Goal: Task Accomplishment & Management: Use online tool/utility

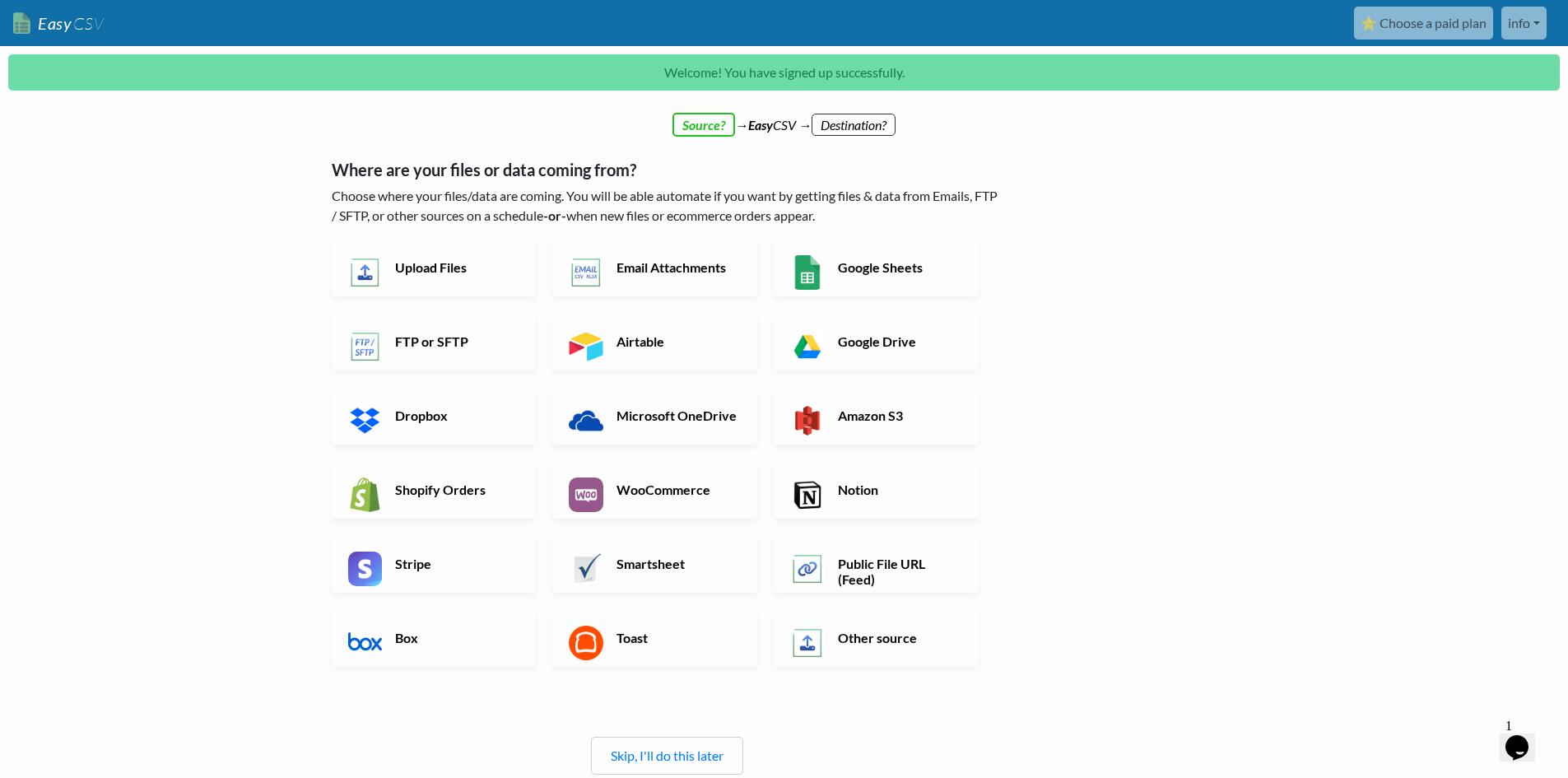
click at [880, 571] on h6 "Public File URL (Feed)" at bounding box center [899, 571] width 130 height 32
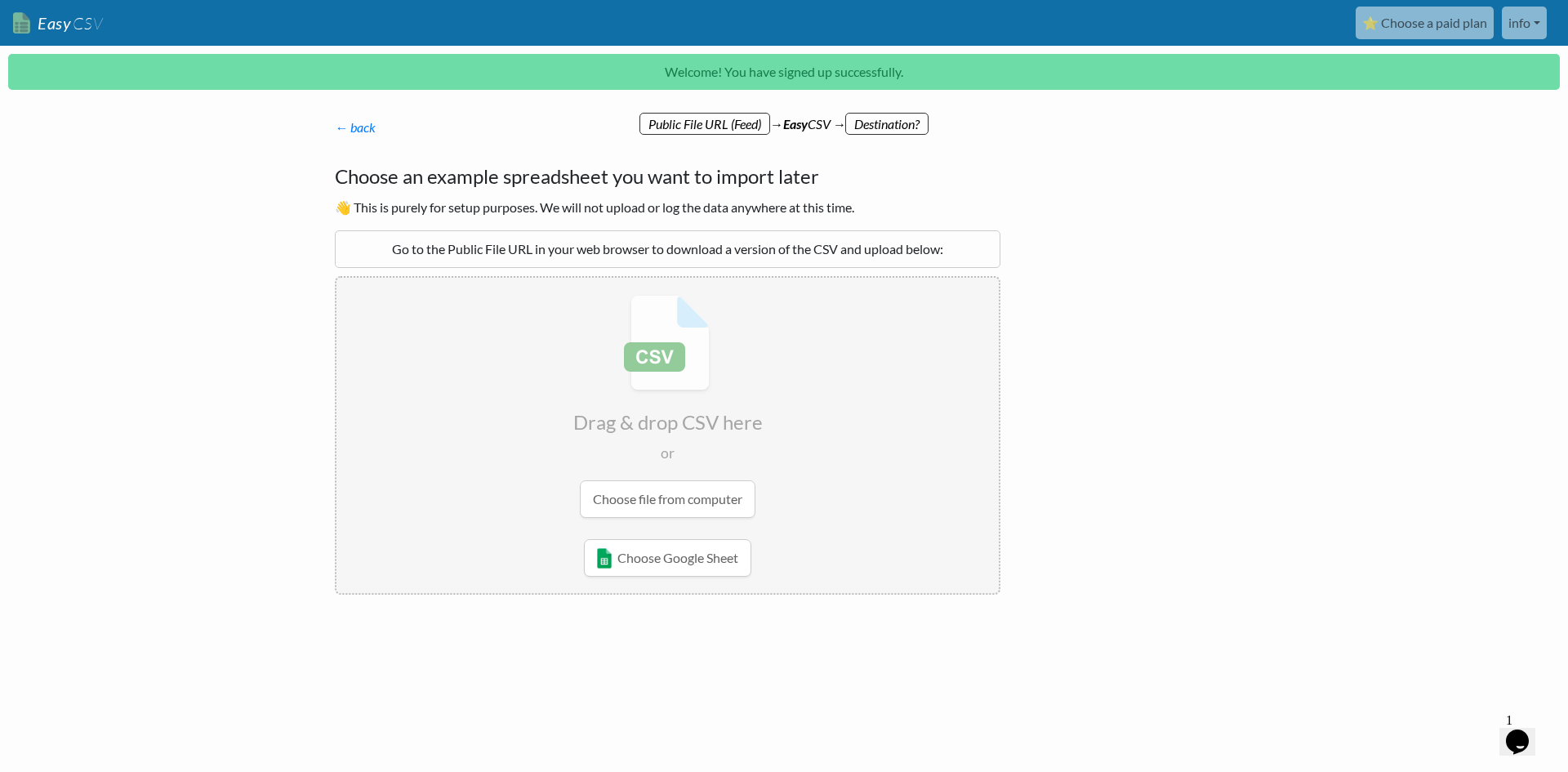
click at [675, 416] on input "file" at bounding box center [667, 406] width 662 height 257
click at [636, 365] on input "file" at bounding box center [667, 406] width 662 height 257
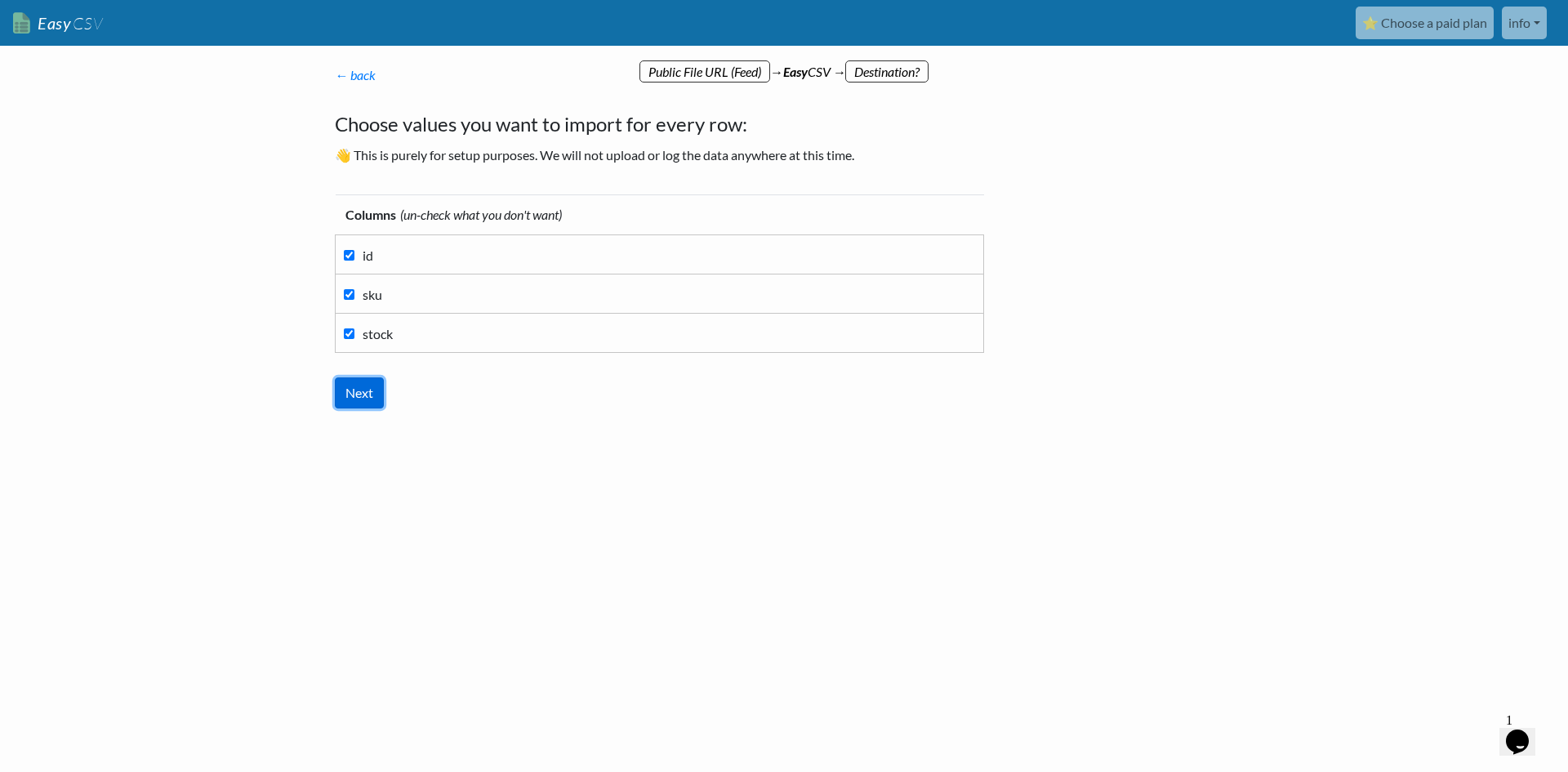
click at [362, 388] on input "Next" at bounding box center [359, 393] width 49 height 31
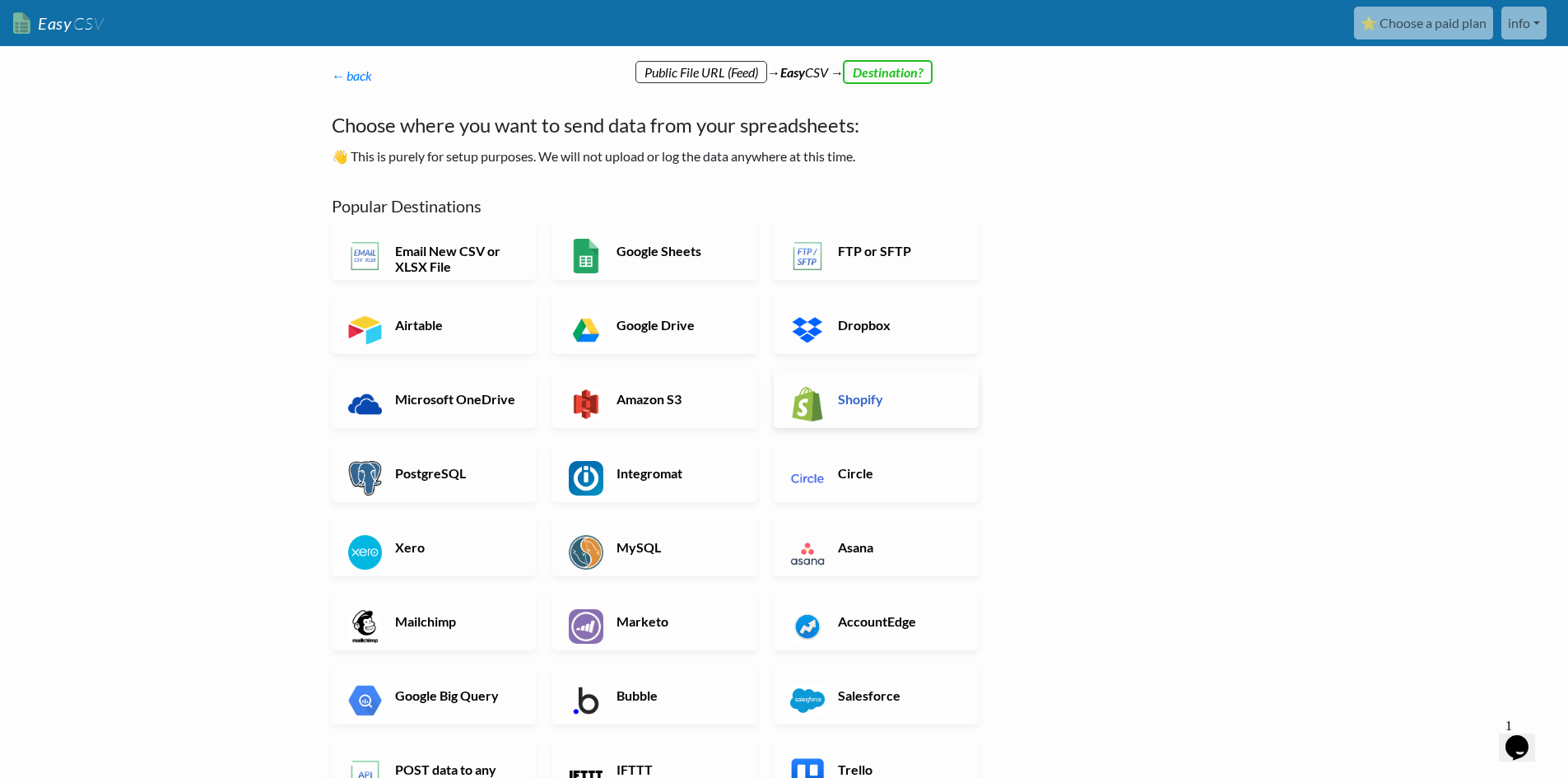
click at [840, 412] on link "Shopify" at bounding box center [876, 399] width 205 height 58
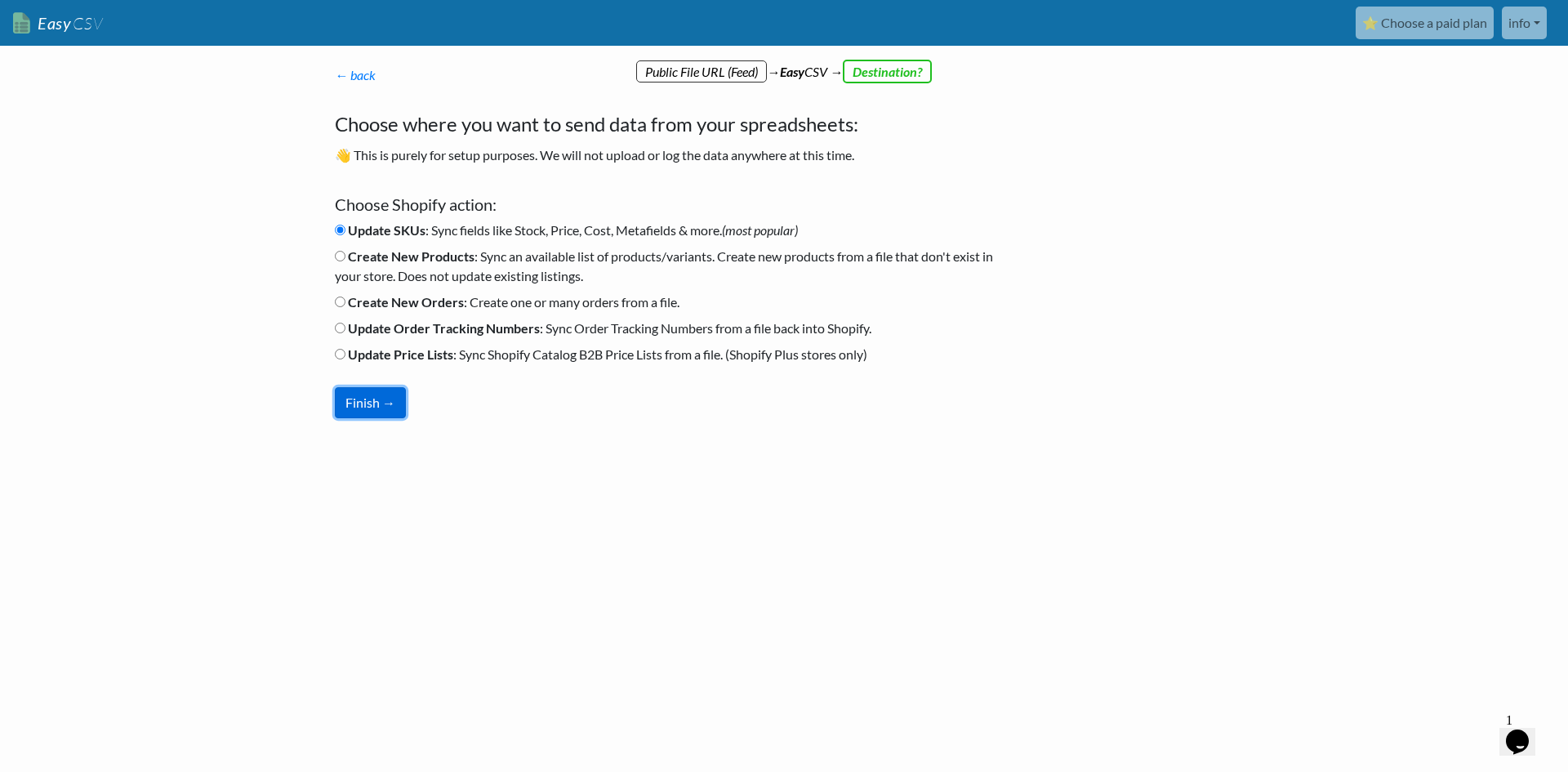
click at [361, 406] on button "Finish →" at bounding box center [371, 403] width 71 height 31
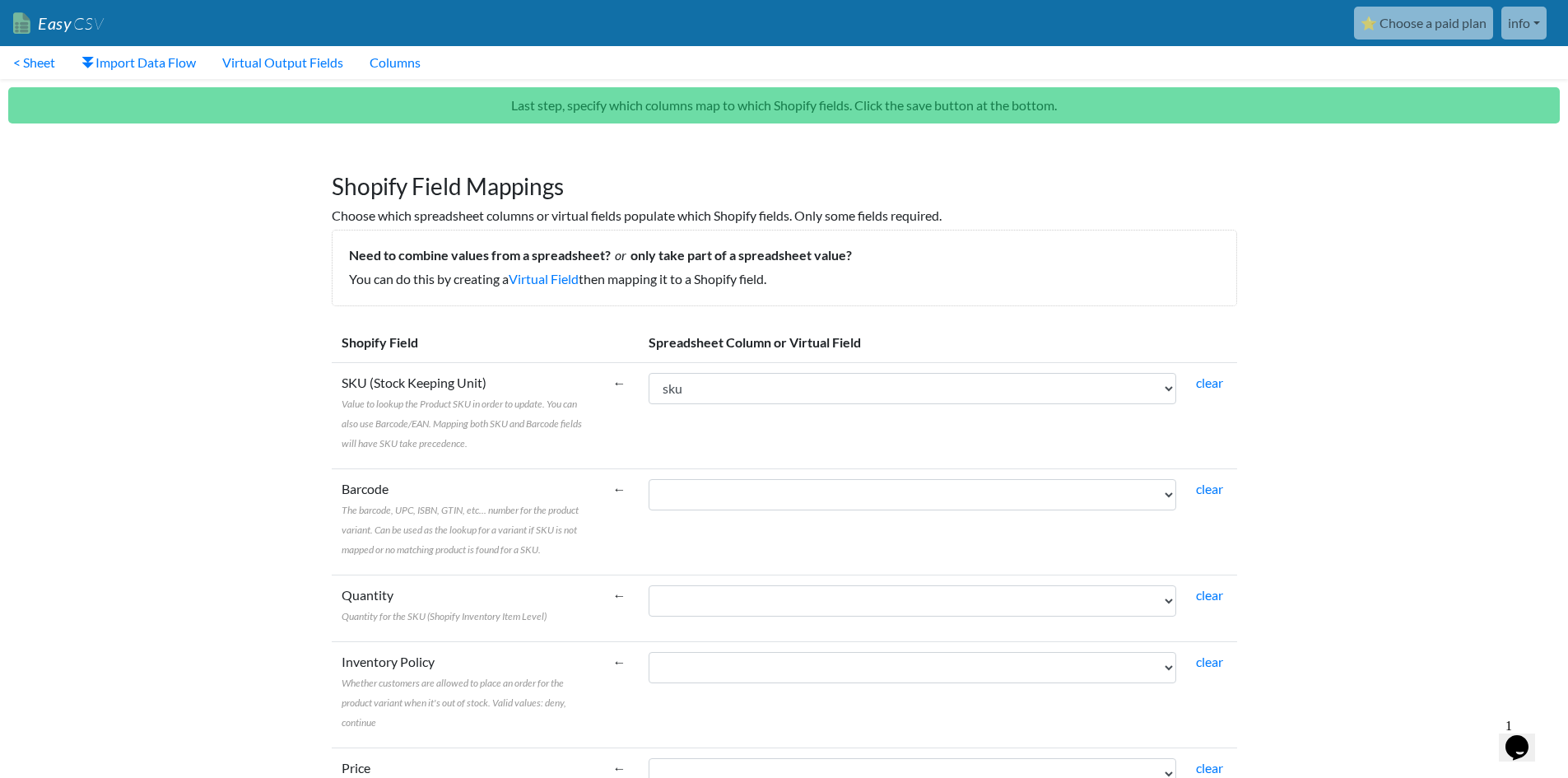
scroll to position [82, 0]
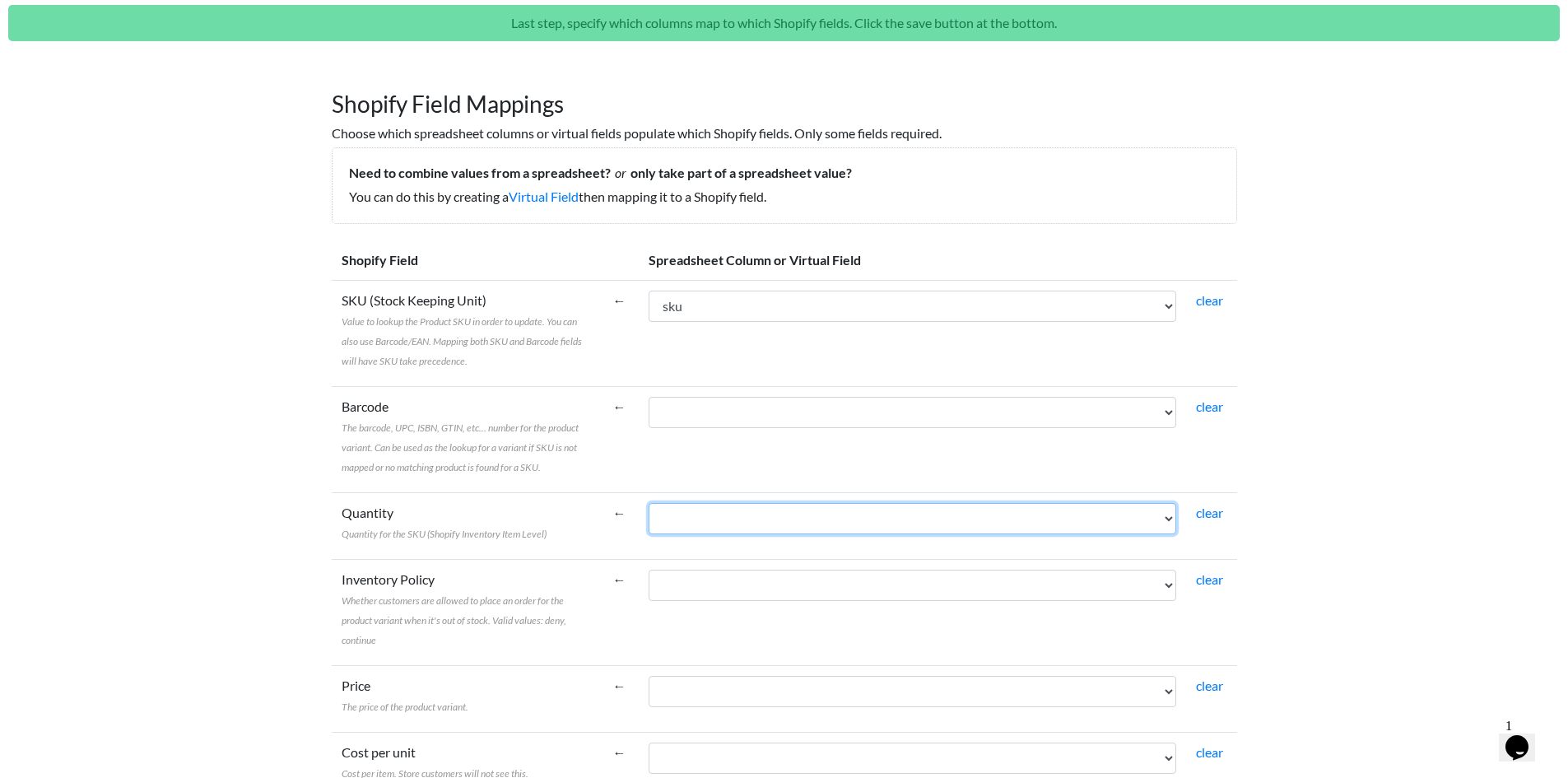
click at [704, 515] on select "id sku stock" at bounding box center [912, 519] width 528 height 32
click at [500, 342] on span "Value to lookup the Product SKU in order to update. You can also use Barcode/EA…" at bounding box center [461, 340] width 241 height 52
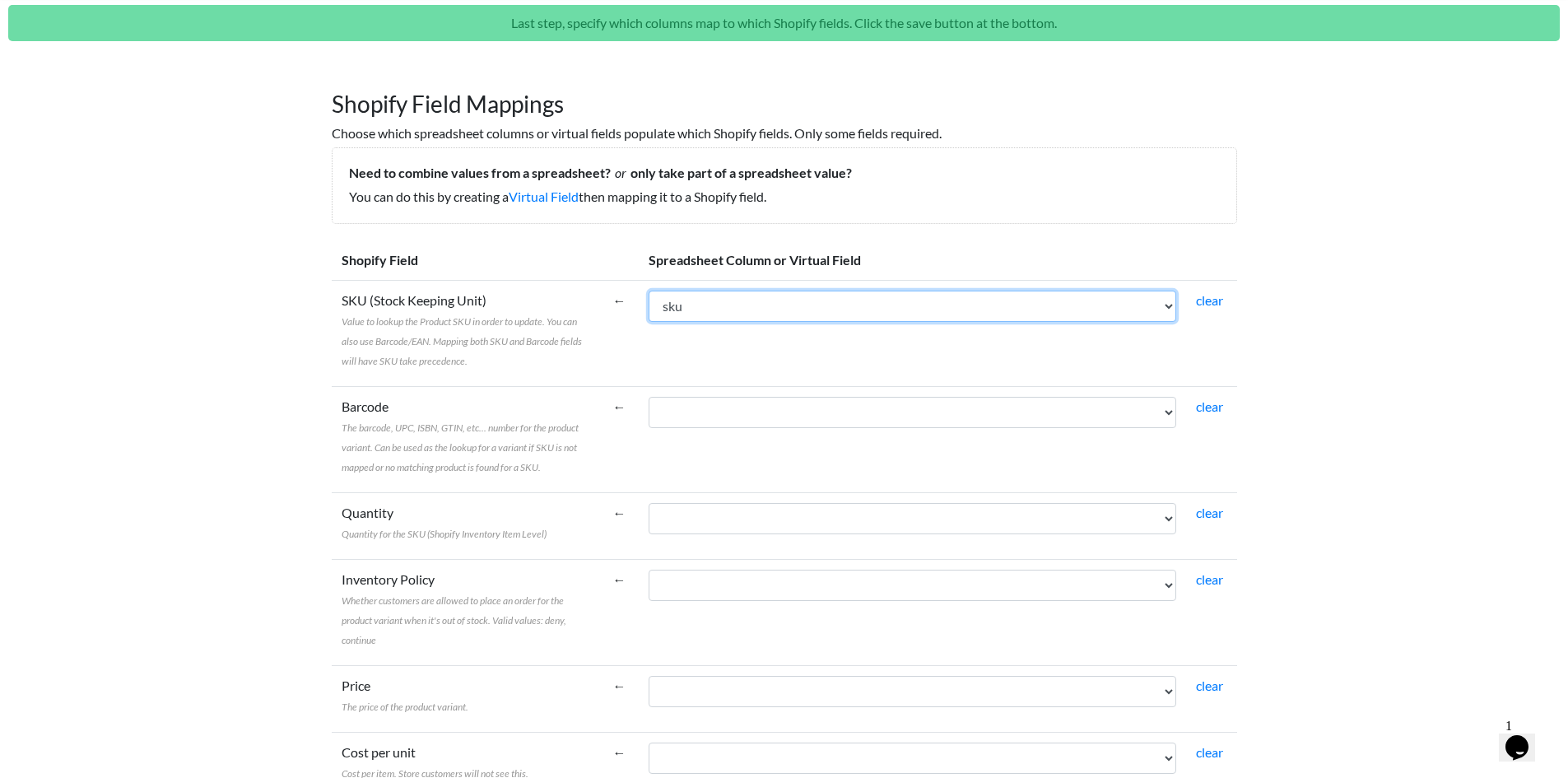
click at [649, 322] on select "id sku stock" at bounding box center [912, 306] width 528 height 32
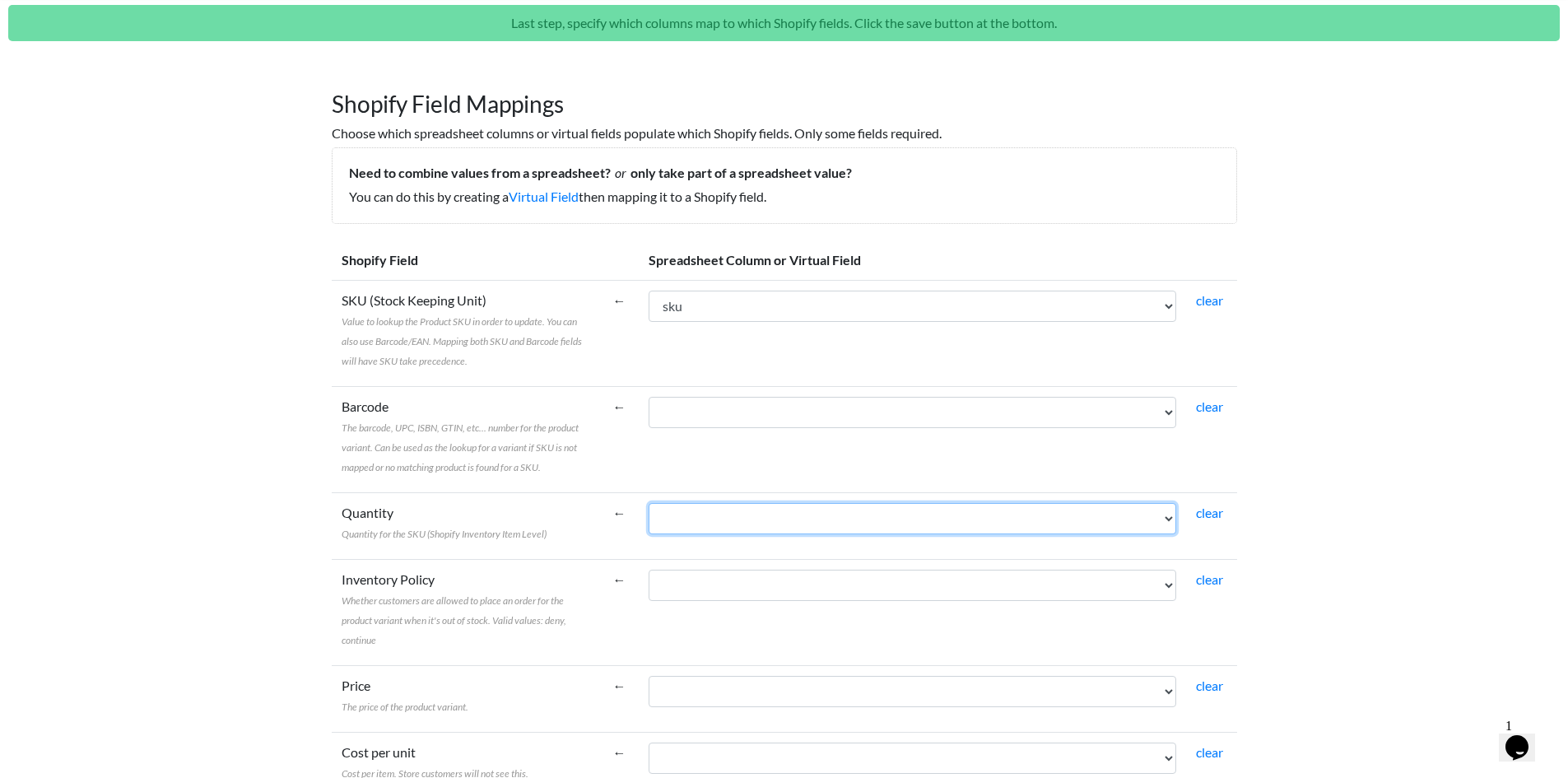
click at [686, 511] on select "id sku stock" at bounding box center [912, 519] width 528 height 32
select select "cr_764845"
click at [649, 503] on select "id sku stock" at bounding box center [912, 519] width 528 height 32
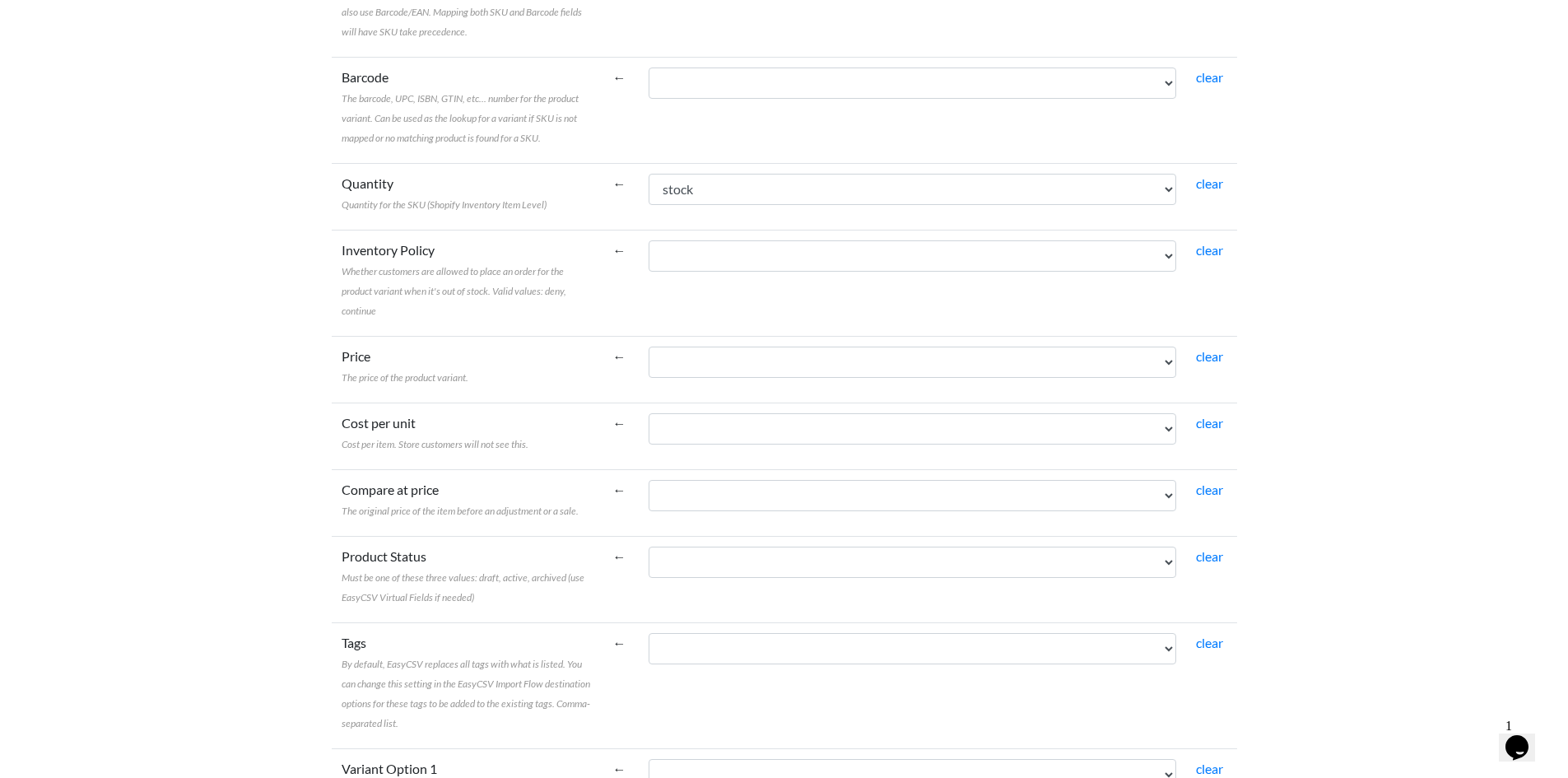
click at [1424, 459] on body "Easy CSV ⭐ Choose a paid plan info Webstudiodaan All Flows All CSV Generators B…" at bounding box center [784, 494] width 1568 height 1812
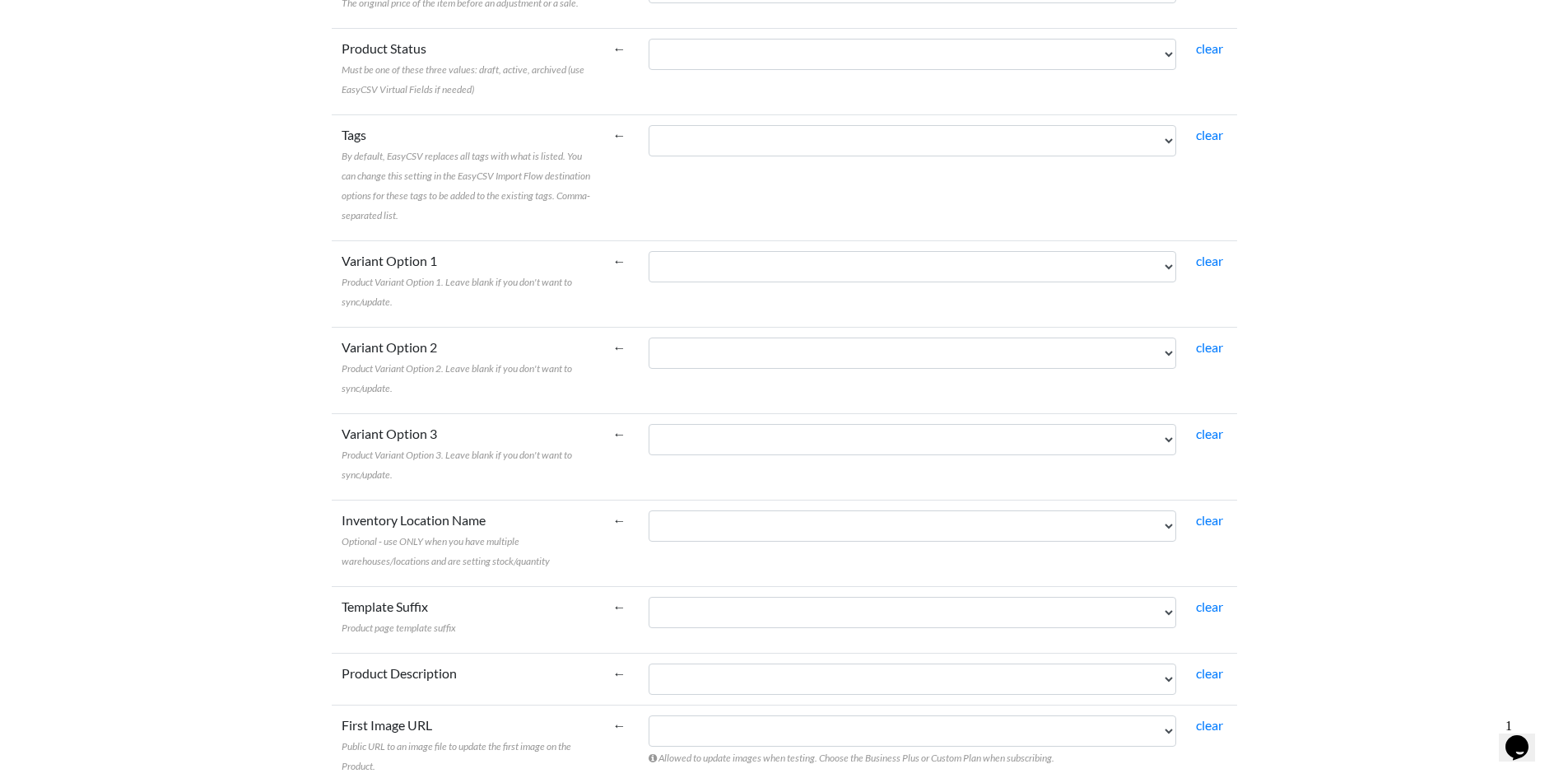
scroll to position [1034, 0]
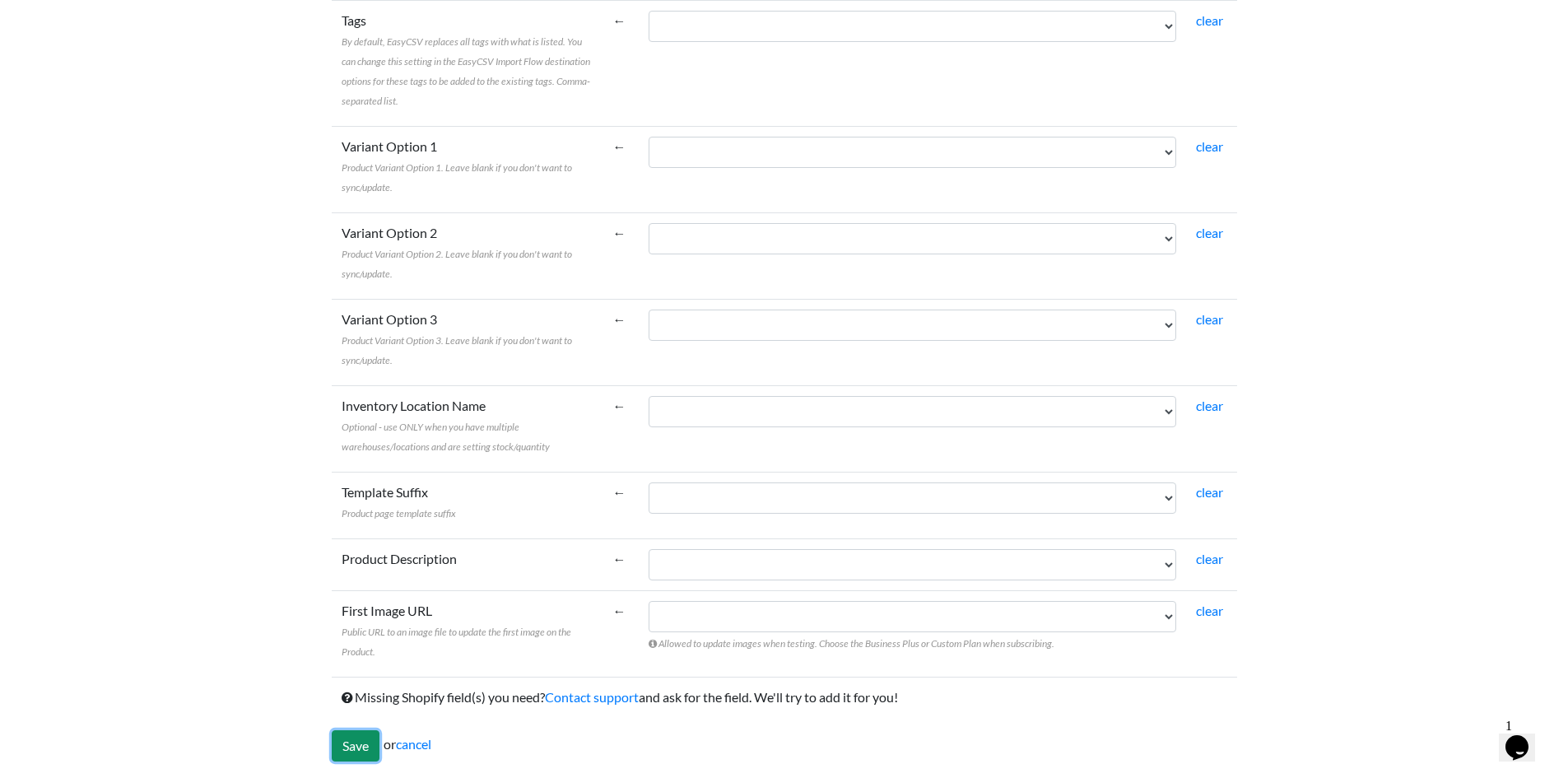
click at [357, 740] on input "Save" at bounding box center [355, 746] width 48 height 32
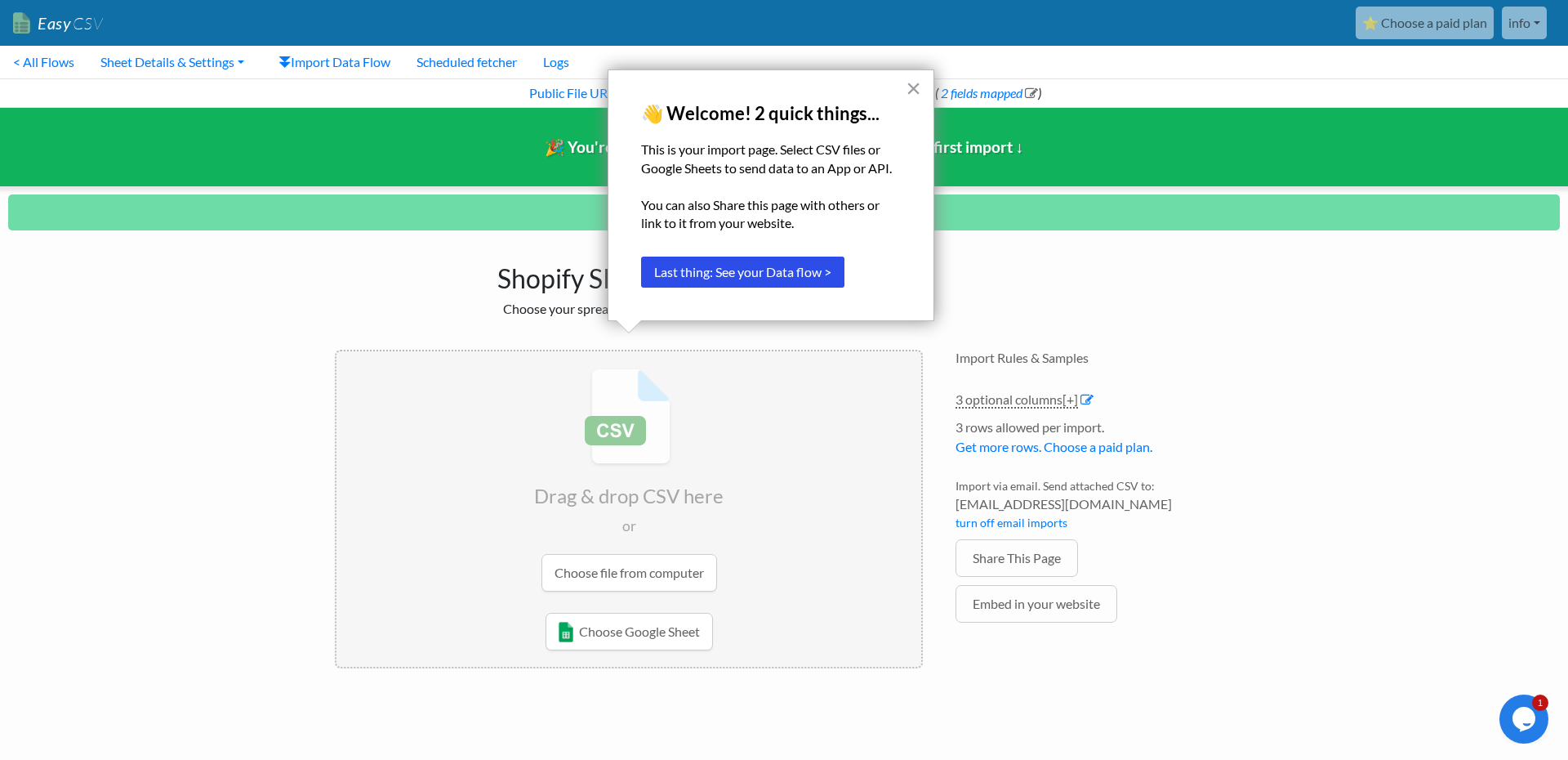
click at [915, 89] on button "×" at bounding box center [913, 89] width 16 height 26
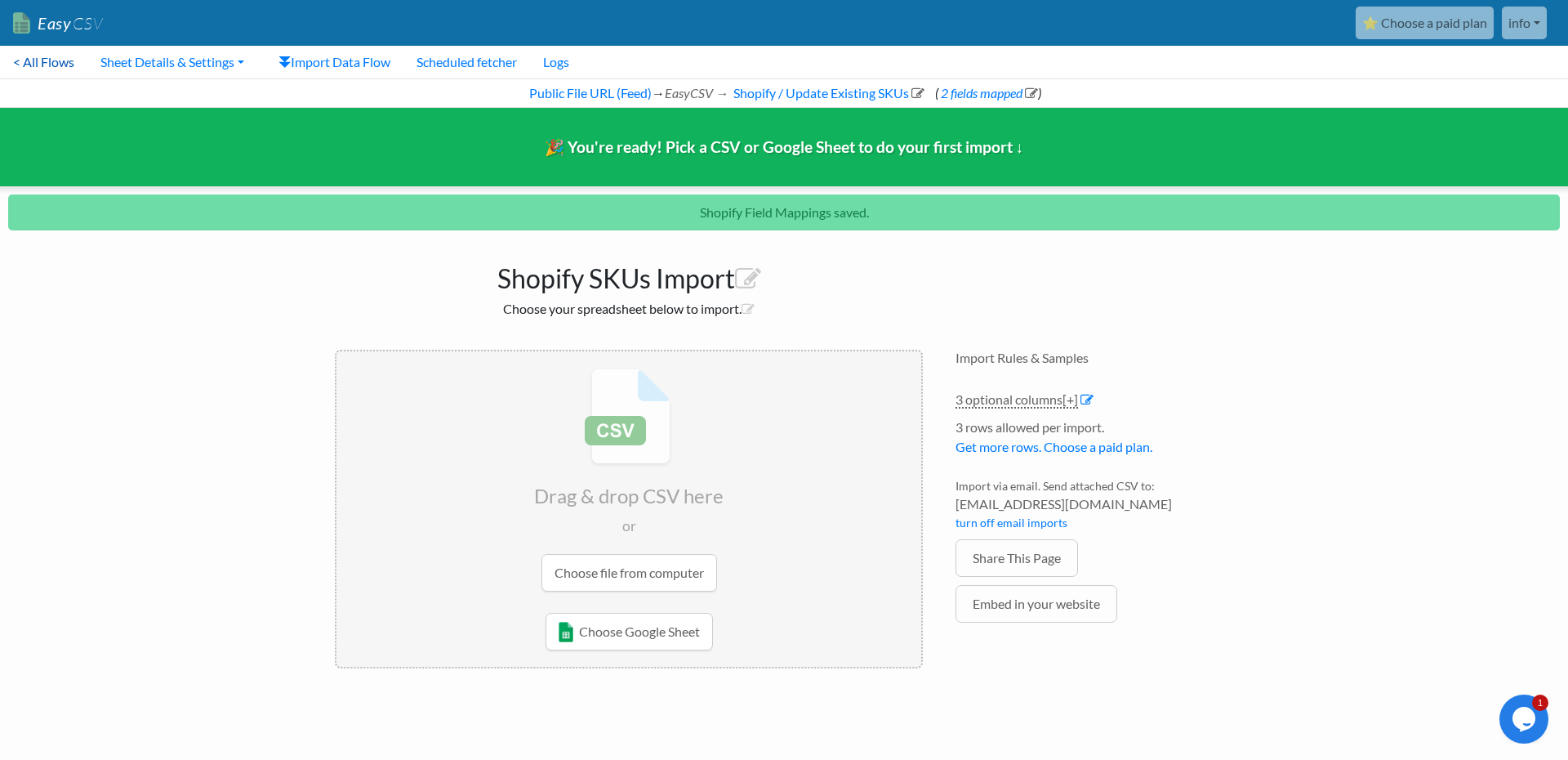
click at [38, 61] on link "< All Flows" at bounding box center [43, 63] width 88 height 33
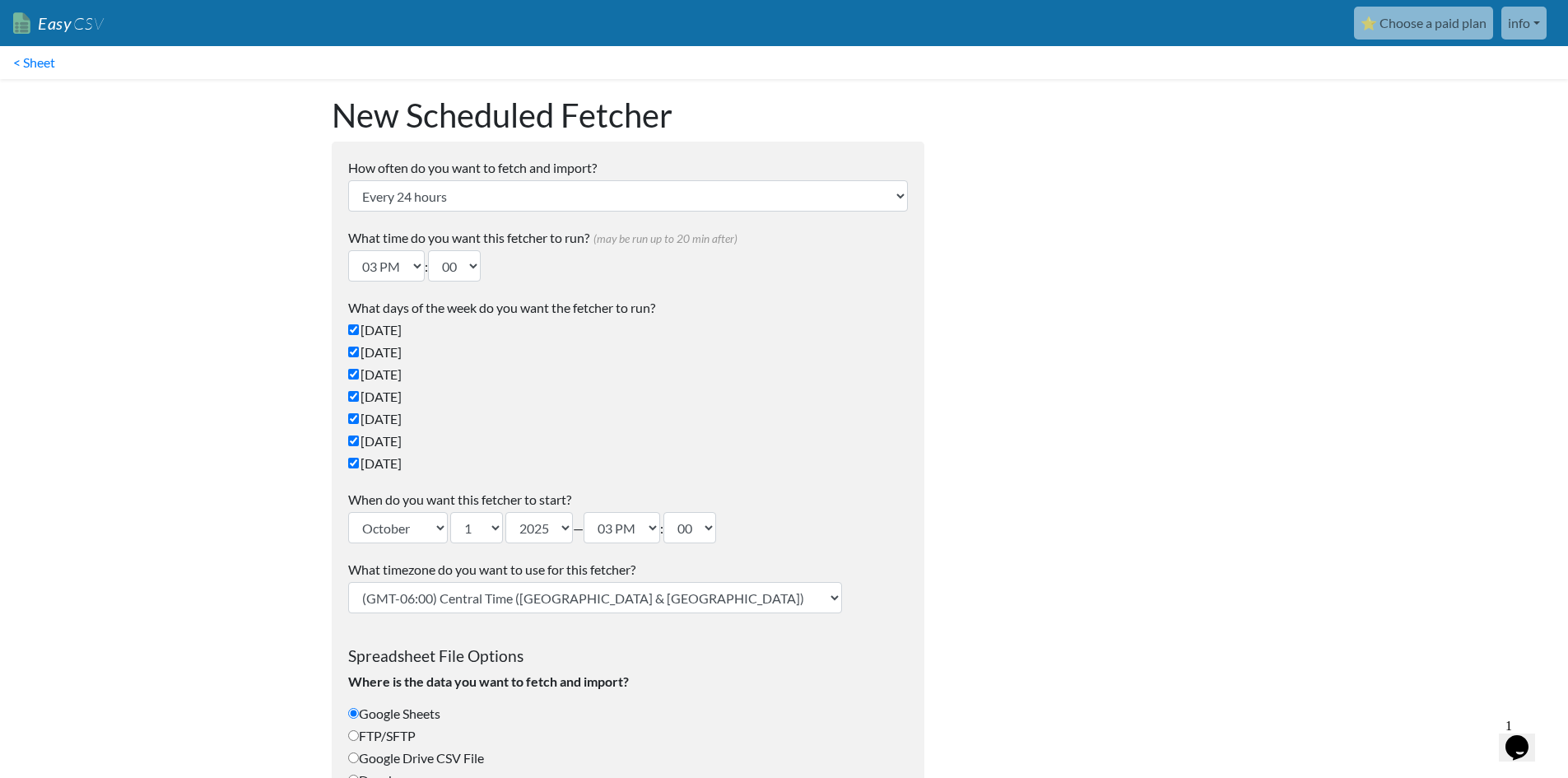
type input "info@webstudiodaan.nl"
click at [449, 190] on select "Every 24 hours Every 4 hours Every hour Every 10-20 minutes Every 1 week Every …" at bounding box center [628, 196] width 559 height 32
select select "10_mins"
click at [348, 180] on select "Every 24 hours Every 4 hours Every hour Every 10-20 minutes Every 1 week Every …" at bounding box center [628, 196] width 559 height 32
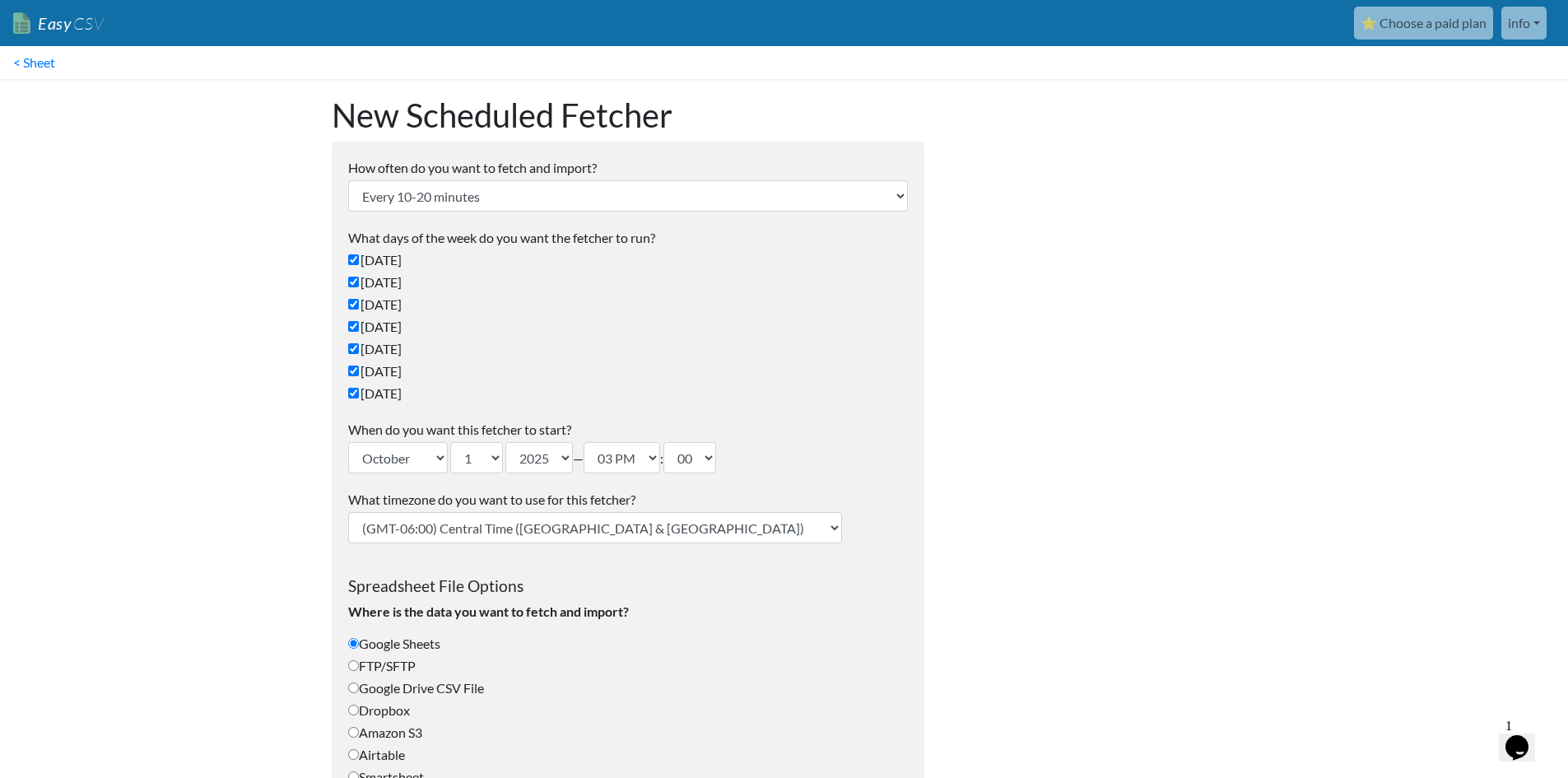
click at [526, 291] on label "Monday" at bounding box center [628, 282] width 559 height 20
click at [359, 287] on input "Monday" at bounding box center [354, 282] width 11 height 11
checkbox input "false"
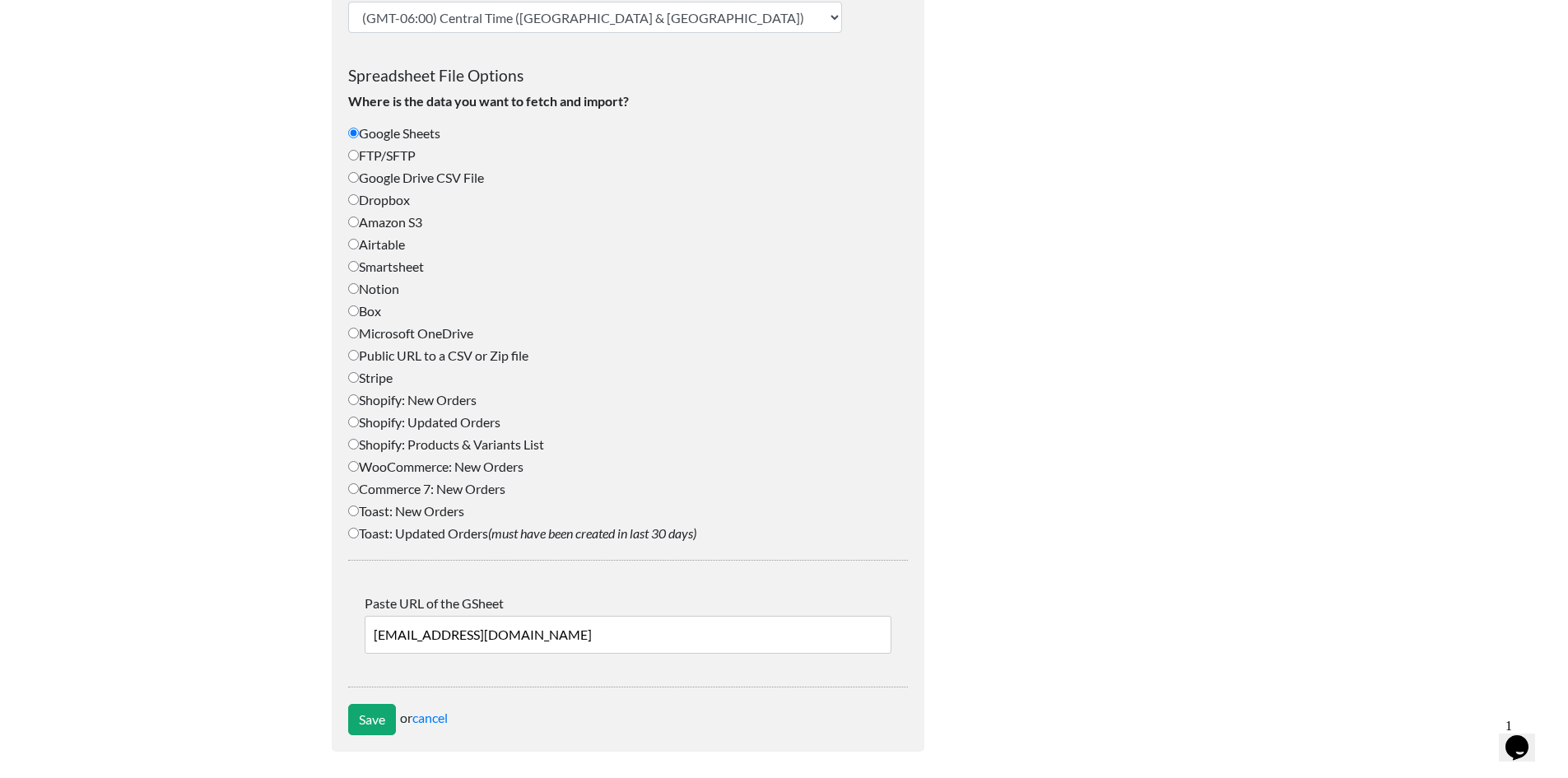
scroll to position [514, 0]
click at [483, 631] on input "info@webstudiodaan.nl" at bounding box center [629, 631] width 527 height 38
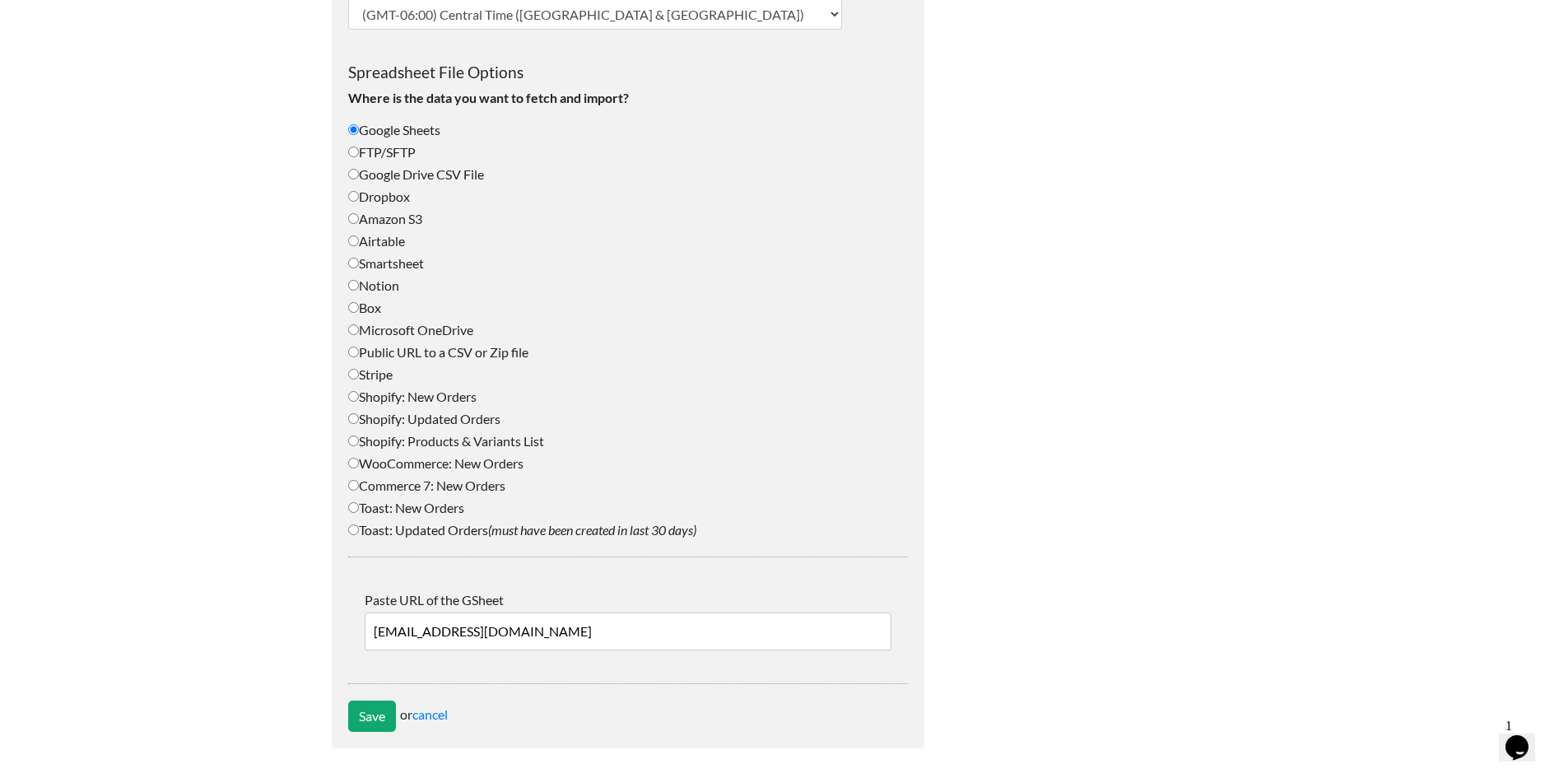
click at [483, 631] on input "info@webstudiodaan.nl" at bounding box center [629, 631] width 527 height 38
click at [524, 630] on input "info@webstudiodaan.nl" at bounding box center [629, 631] width 527 height 38
click at [497, 629] on input "info@webstudiodaan.nl" at bounding box center [629, 631] width 527 height 38
click at [497, 629] on input "[EMAIL_ADDRESS][DOMAIN_NAME]" at bounding box center [629, 631] width 527 height 38
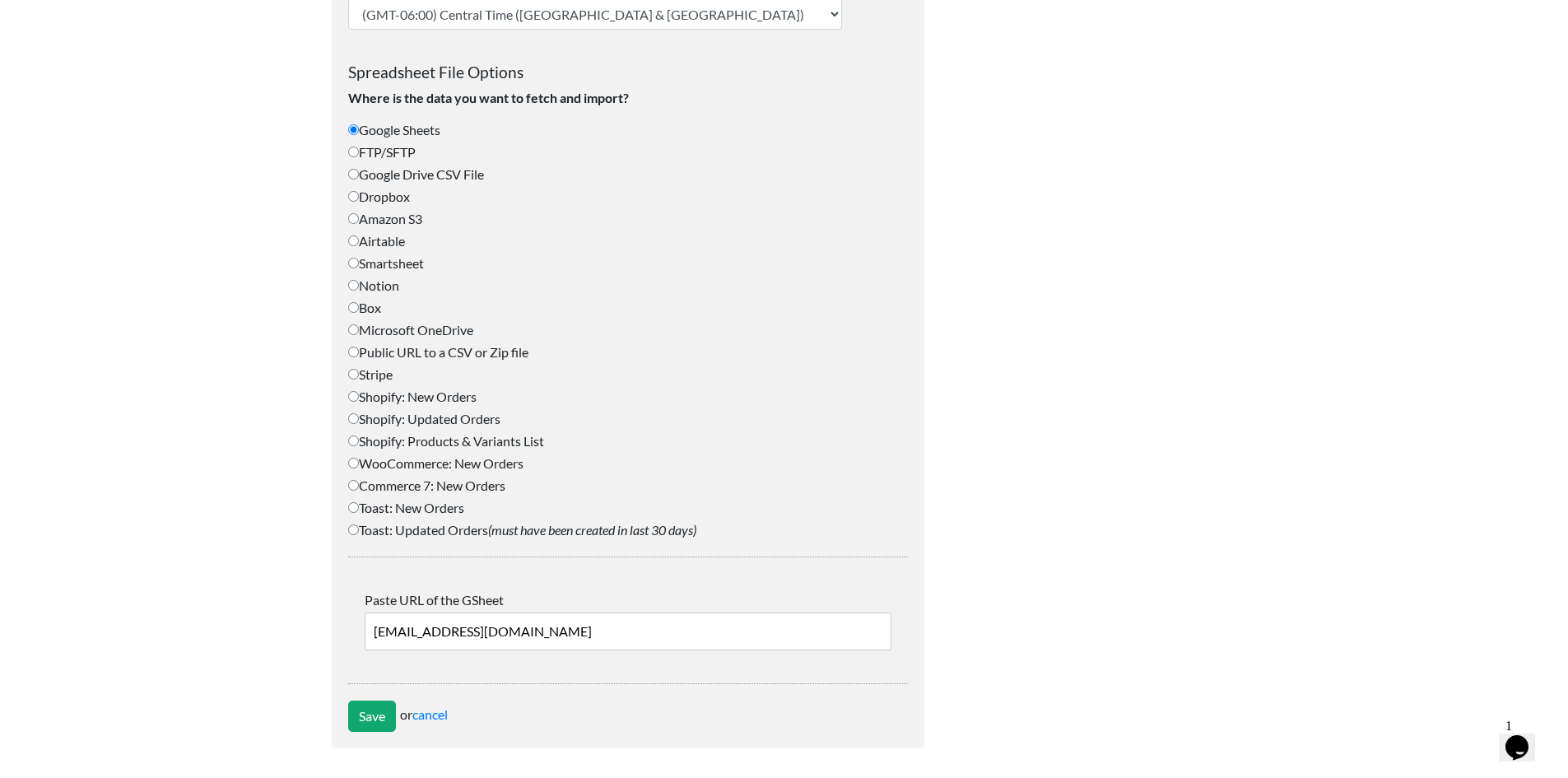
paste input "KidsCarsBrielle25!"
drag, startPoint x: 510, startPoint y: 631, endPoint x: 347, endPoint y: 628, distance: 163.0
click at [347, 628] on form "How often do you want to fetch and import? Every 24 hours Every 4 hours Every h…" at bounding box center [628, 188] width 593 height 1120
type input "KidsCarsBrielle25!"
click at [439, 351] on label "Public URL to a CSV or Zip file" at bounding box center [628, 352] width 559 height 20
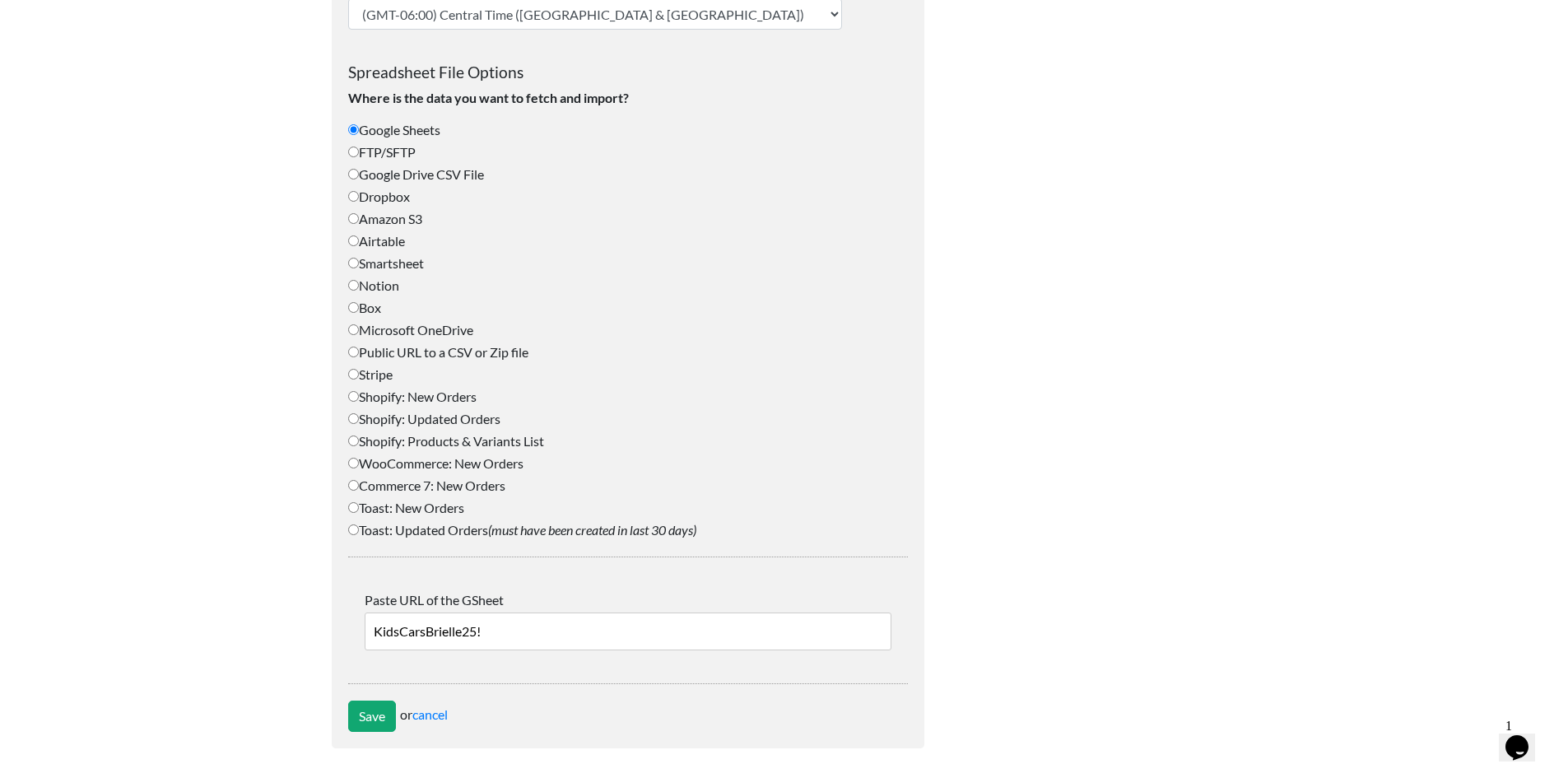
click at [359, 351] on input "Public URL to a CSV or Zip file" at bounding box center [354, 352] width 11 height 11
radio input "true"
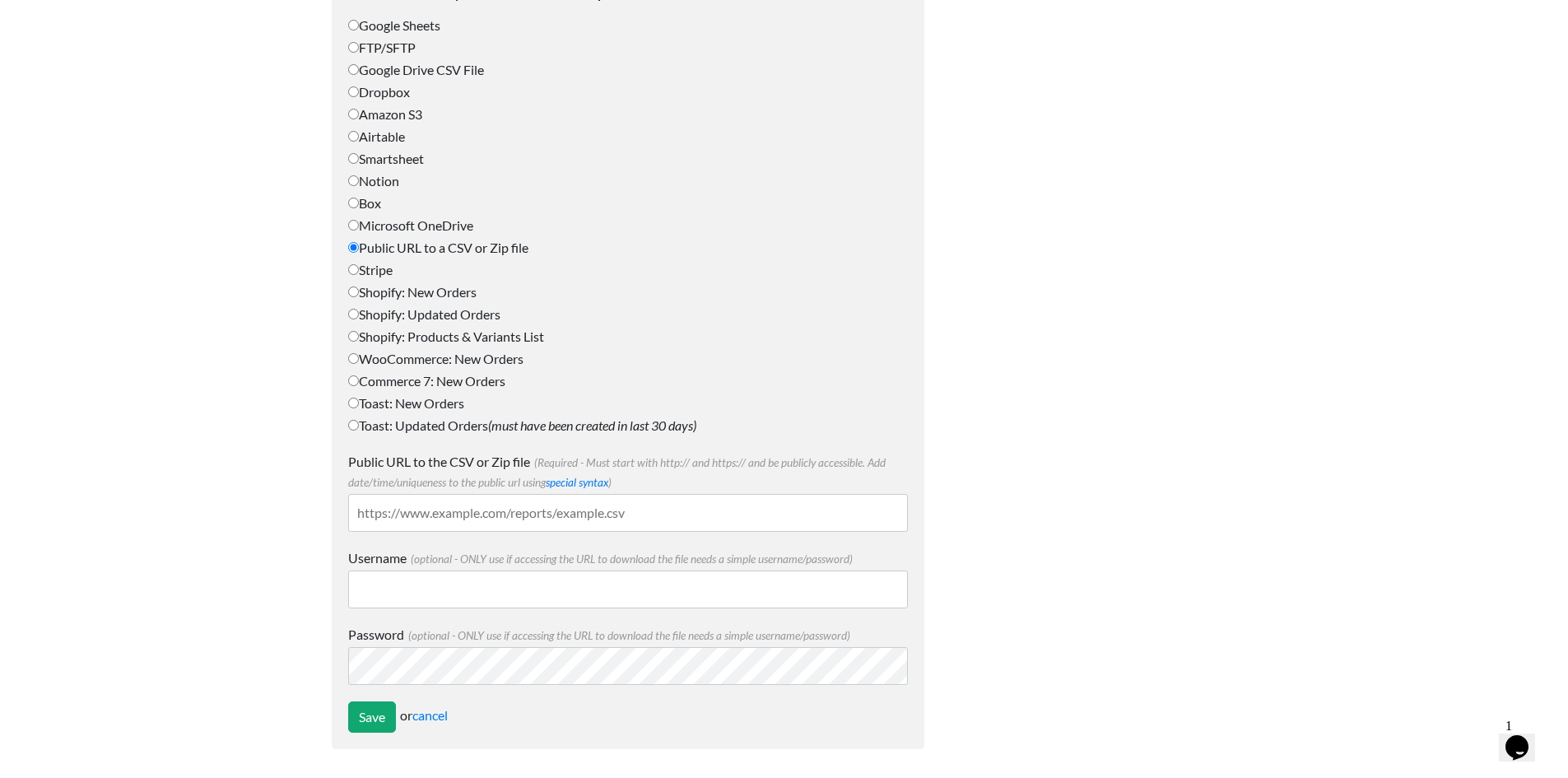
scroll to position [619, 0]
click at [458, 513] on input "Public URL to the CSV or Zip file (Required - Must start with http:// and https…" at bounding box center [628, 511] width 559 height 38
click at [411, 522] on input "Public URL to the CSV or Zip file (Required - Must start with http:// and https…" at bounding box center [628, 511] width 559 height 38
paste input "https://www.cars4kidstrading.com/live/stock.csv"
type input "https://www.cars4kidstrading.com/live/stock.csv"
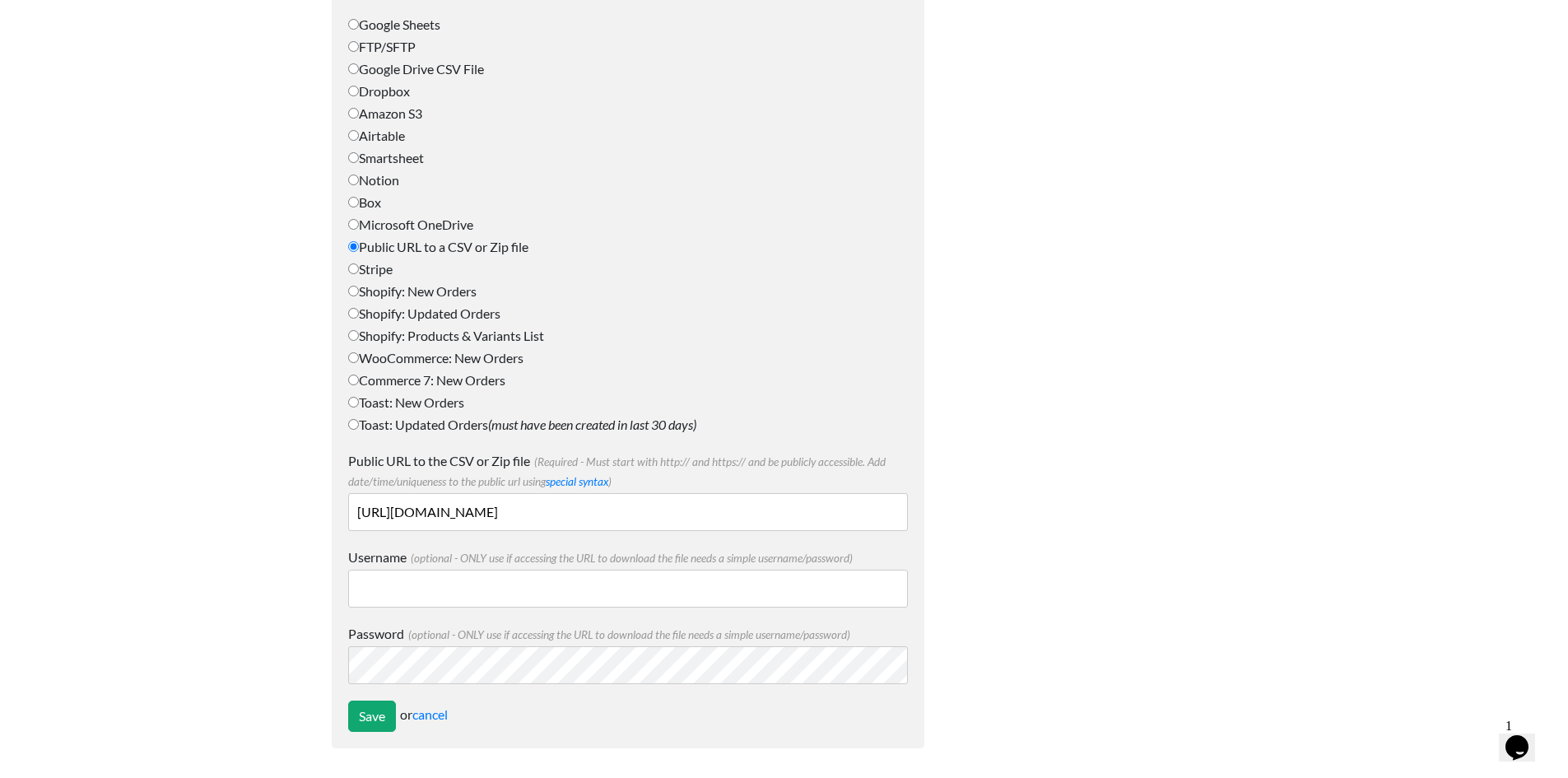
click at [1137, 551] on div at bounding box center [1097, 112] width 313 height 1305
click at [369, 710] on input "Save" at bounding box center [372, 716] width 48 height 32
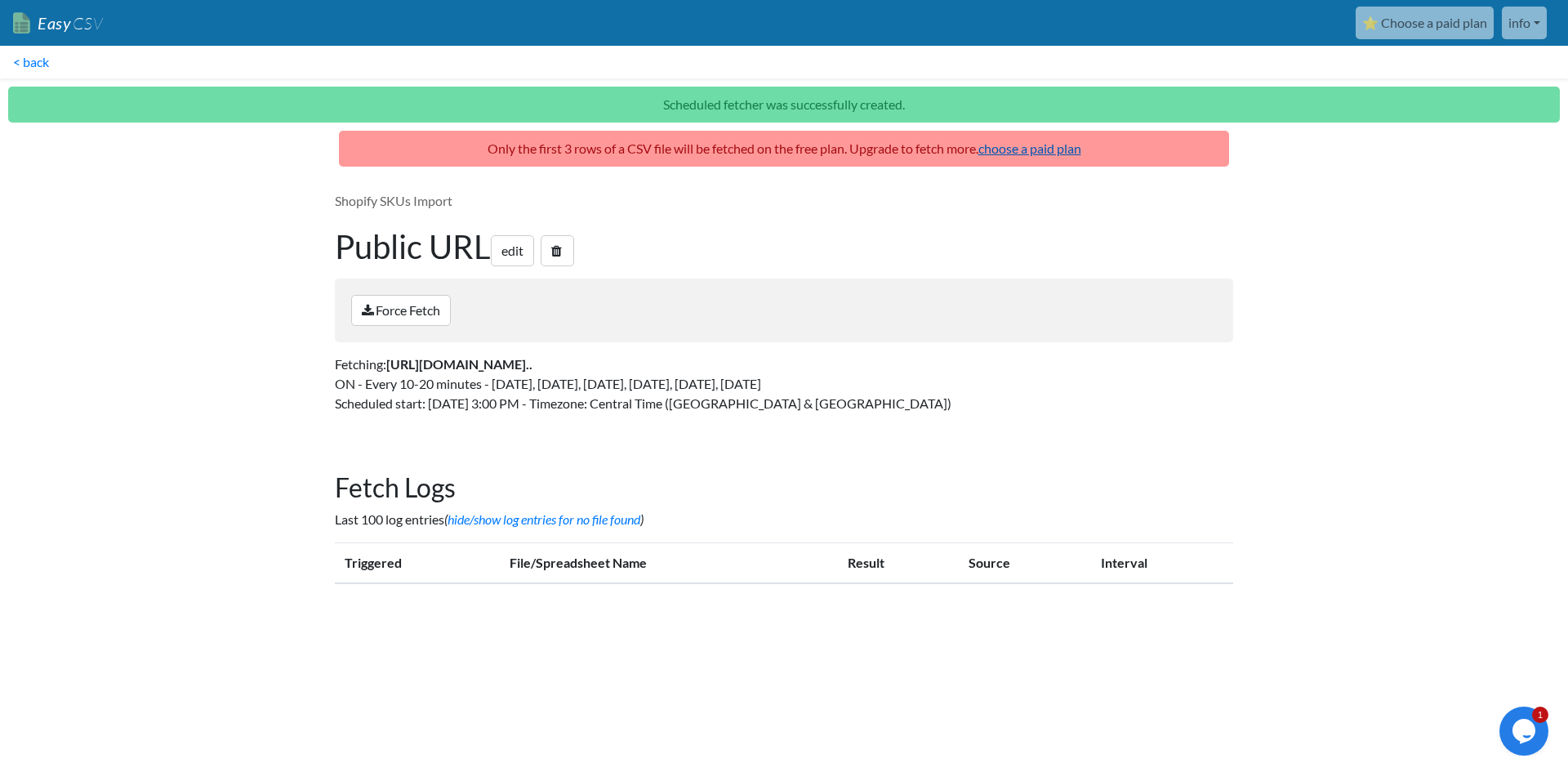
click at [1052, 155] on link "choose a paid plan" at bounding box center [1030, 148] width 102 height 16
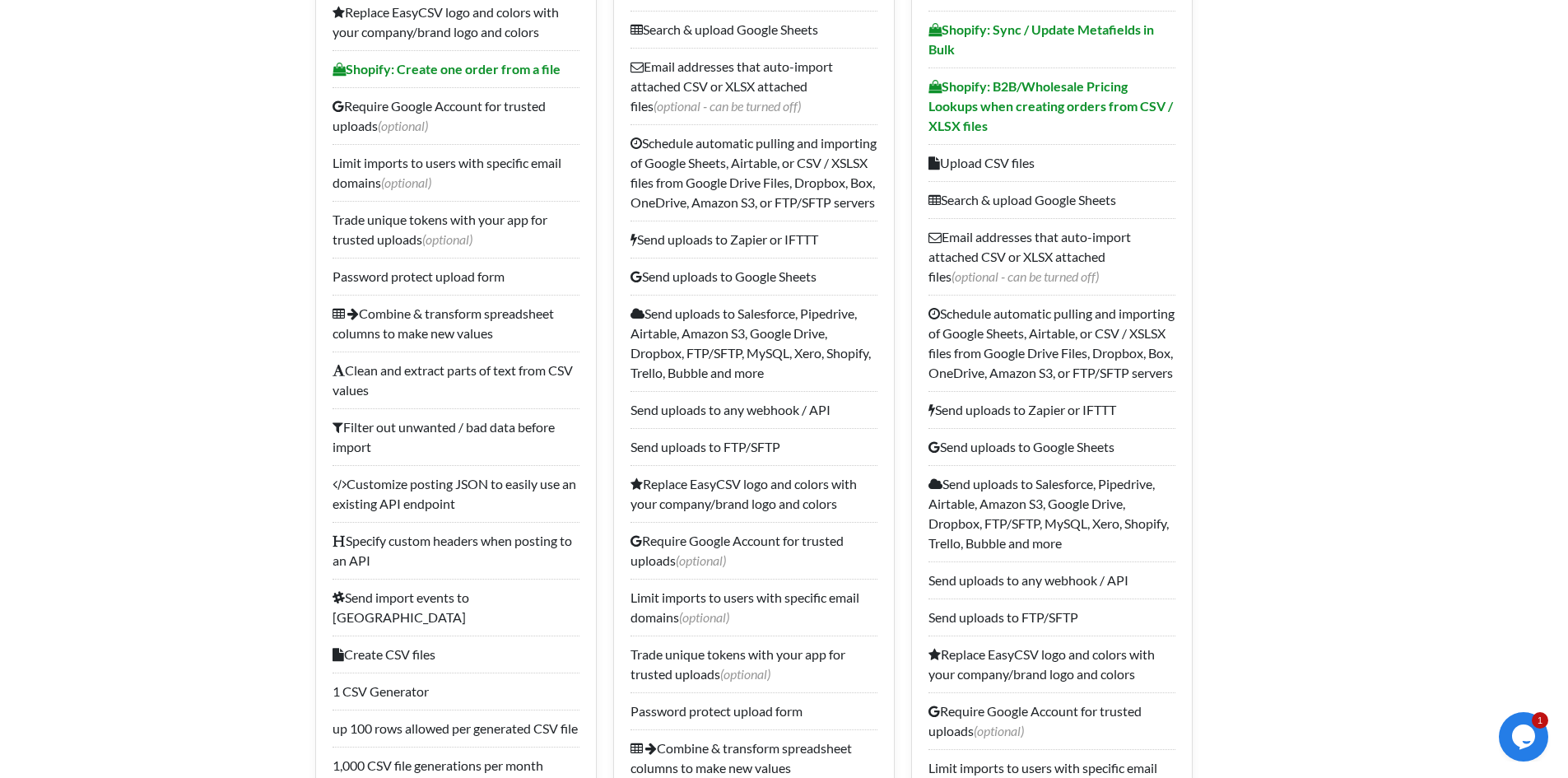
scroll to position [658, 0]
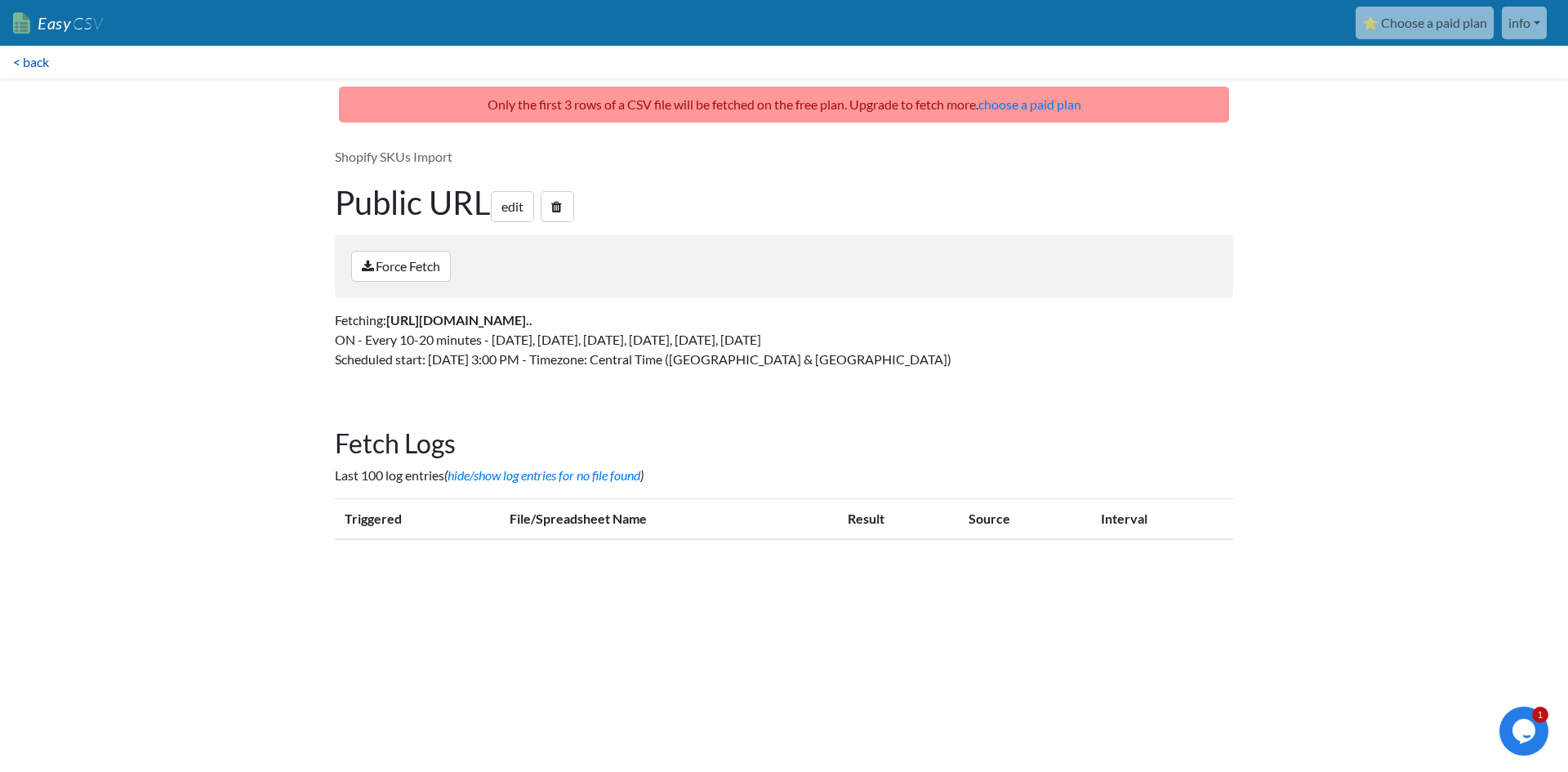
click at [29, 63] on link "< back" at bounding box center [30, 63] width 62 height 33
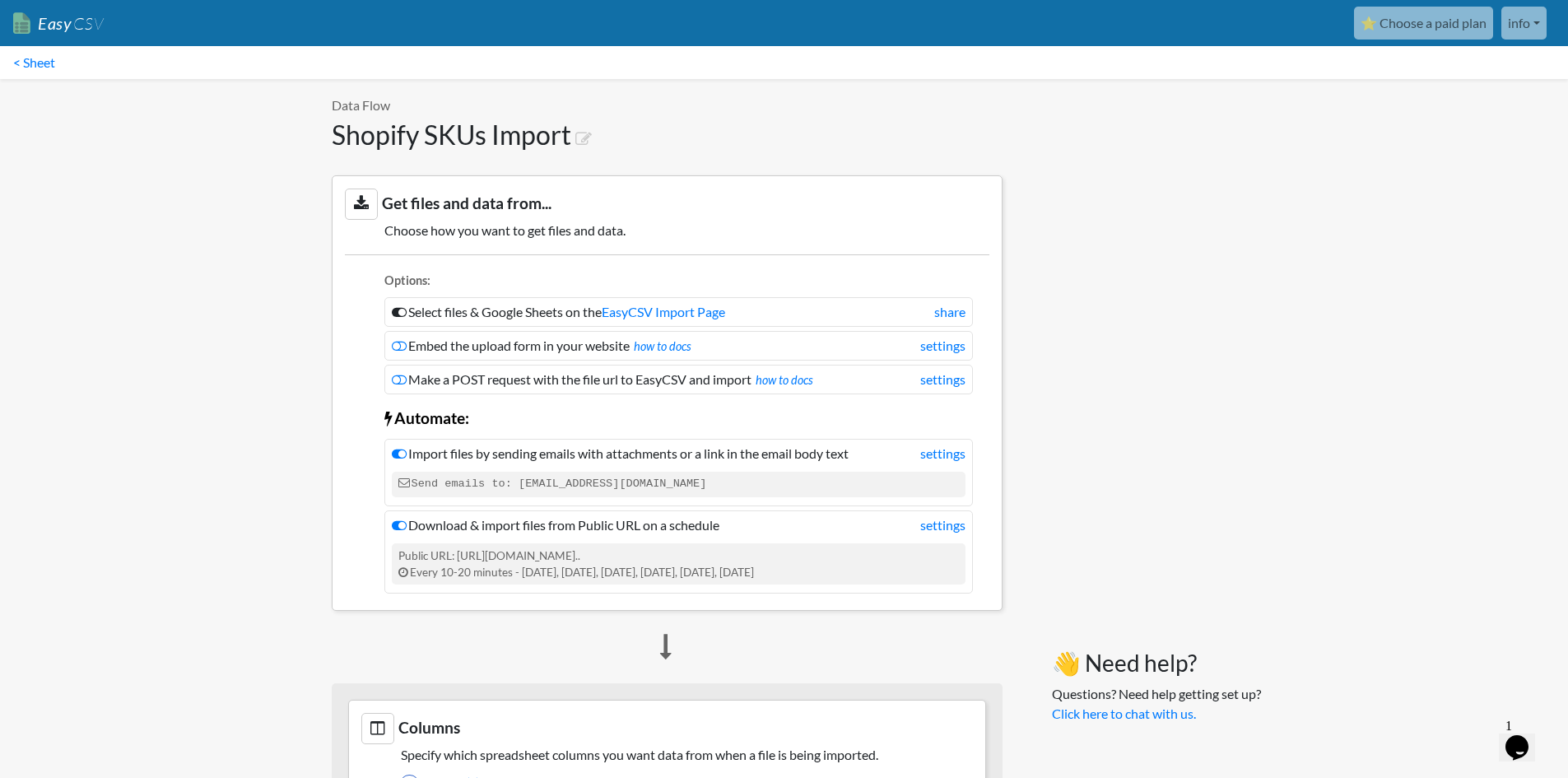
click at [64, 20] on link "Easy CSV" at bounding box center [58, 24] width 90 height 34
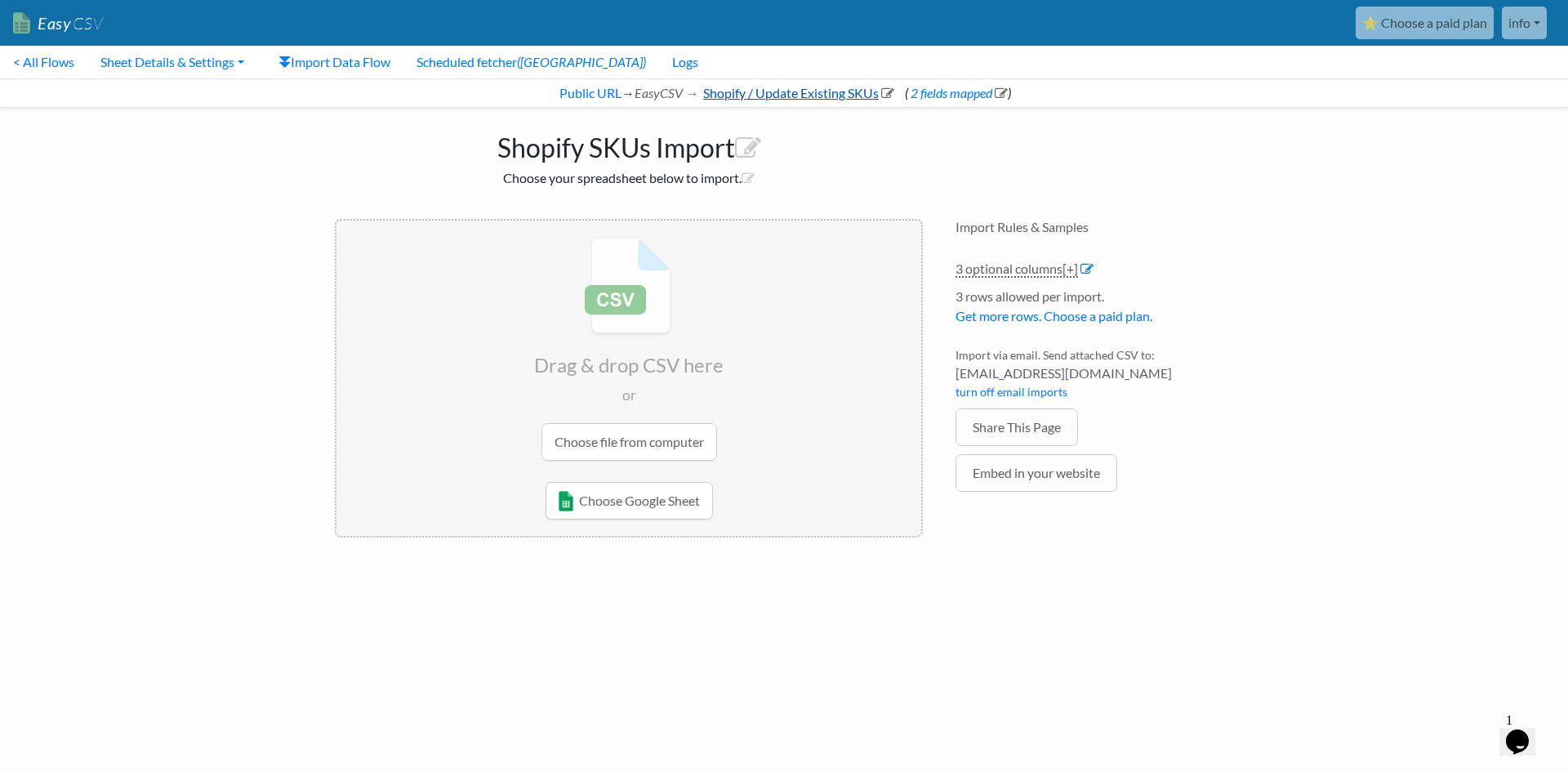
click at [790, 89] on link "Shopify / Update Existing SKUs" at bounding box center [797, 93] width 194 height 16
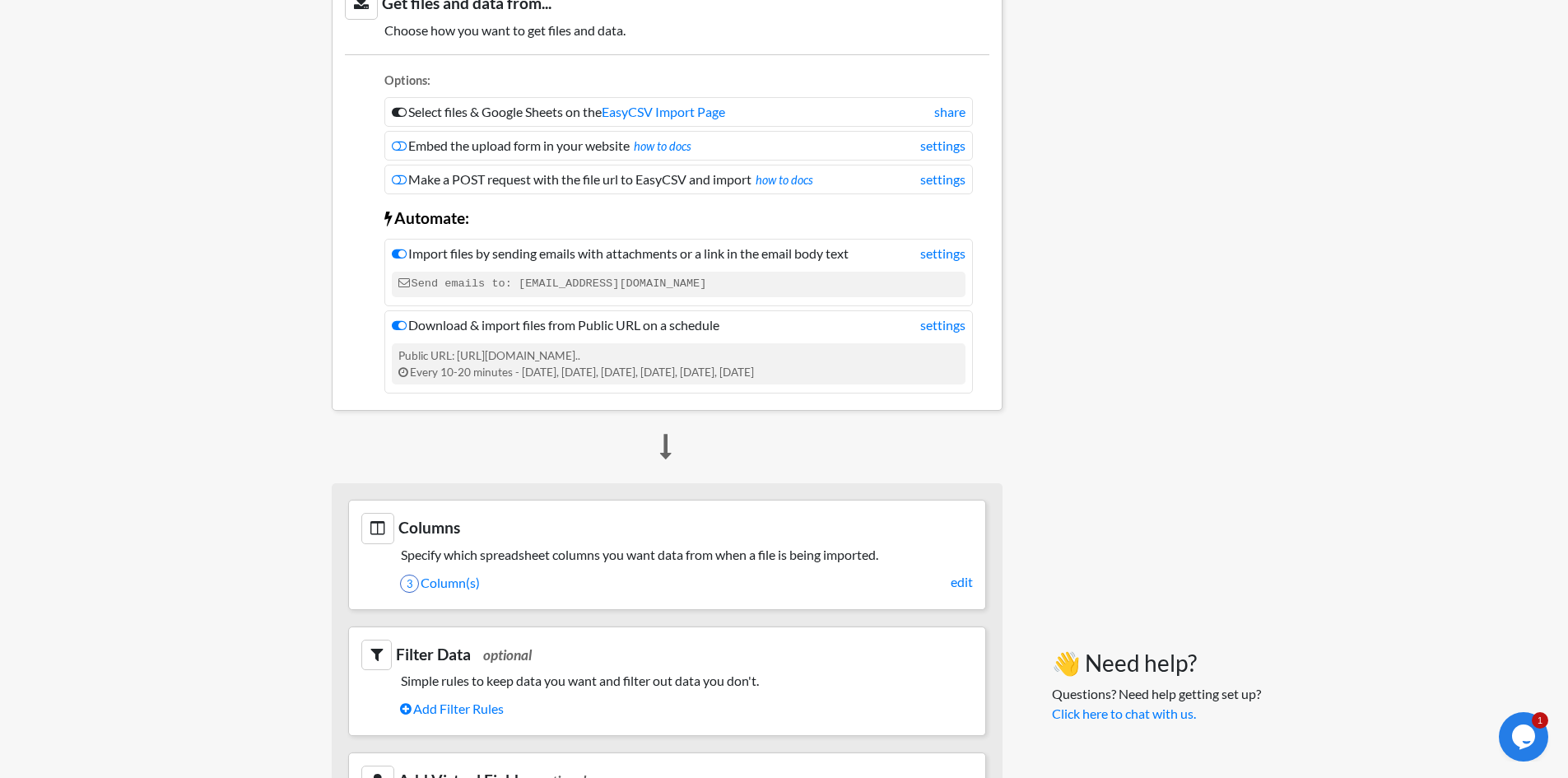
scroll to position [2, 0]
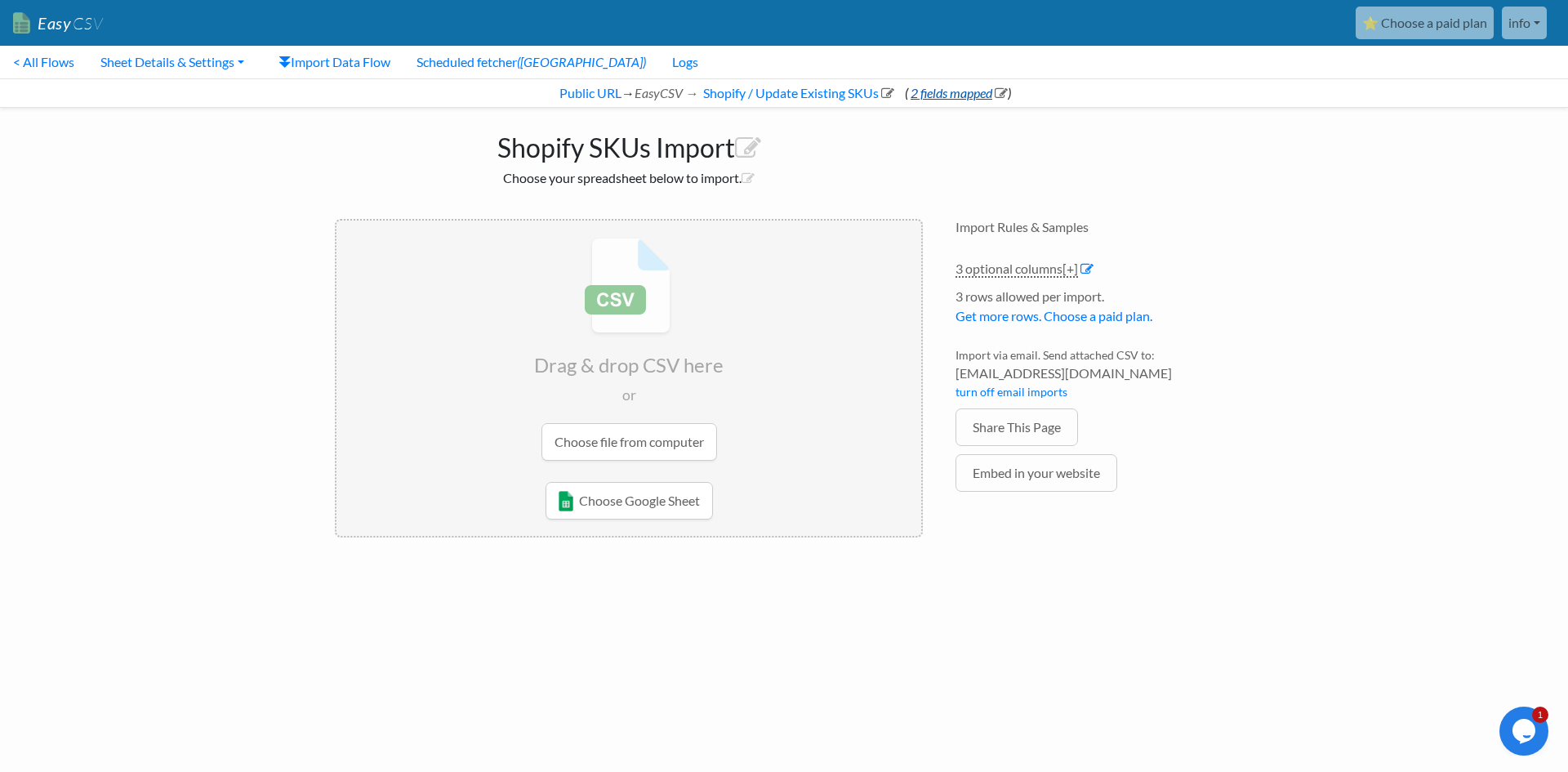
click at [949, 95] on link "2 fields mapped" at bounding box center [958, 93] width 100 height 16
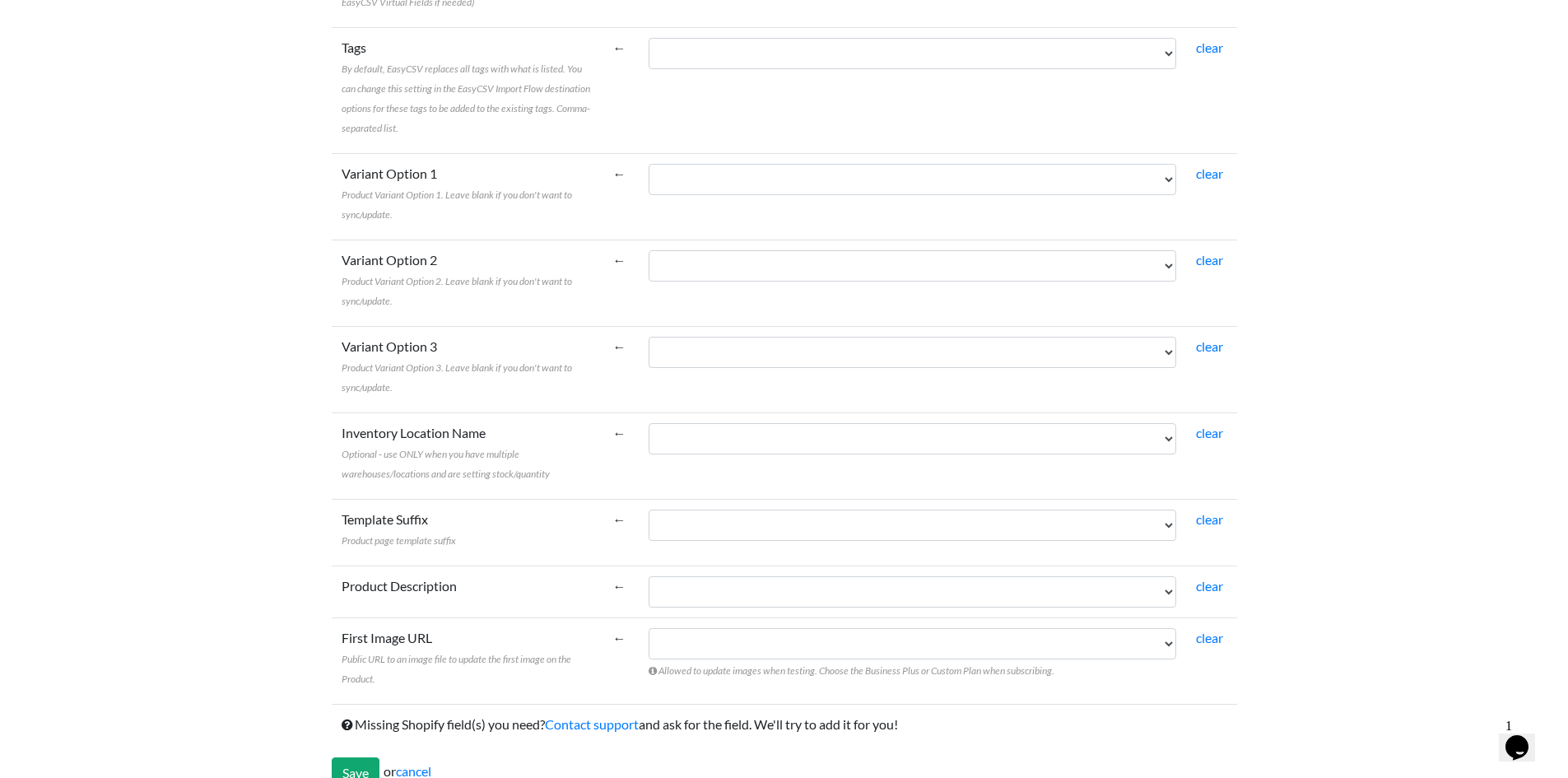
scroll to position [981, 0]
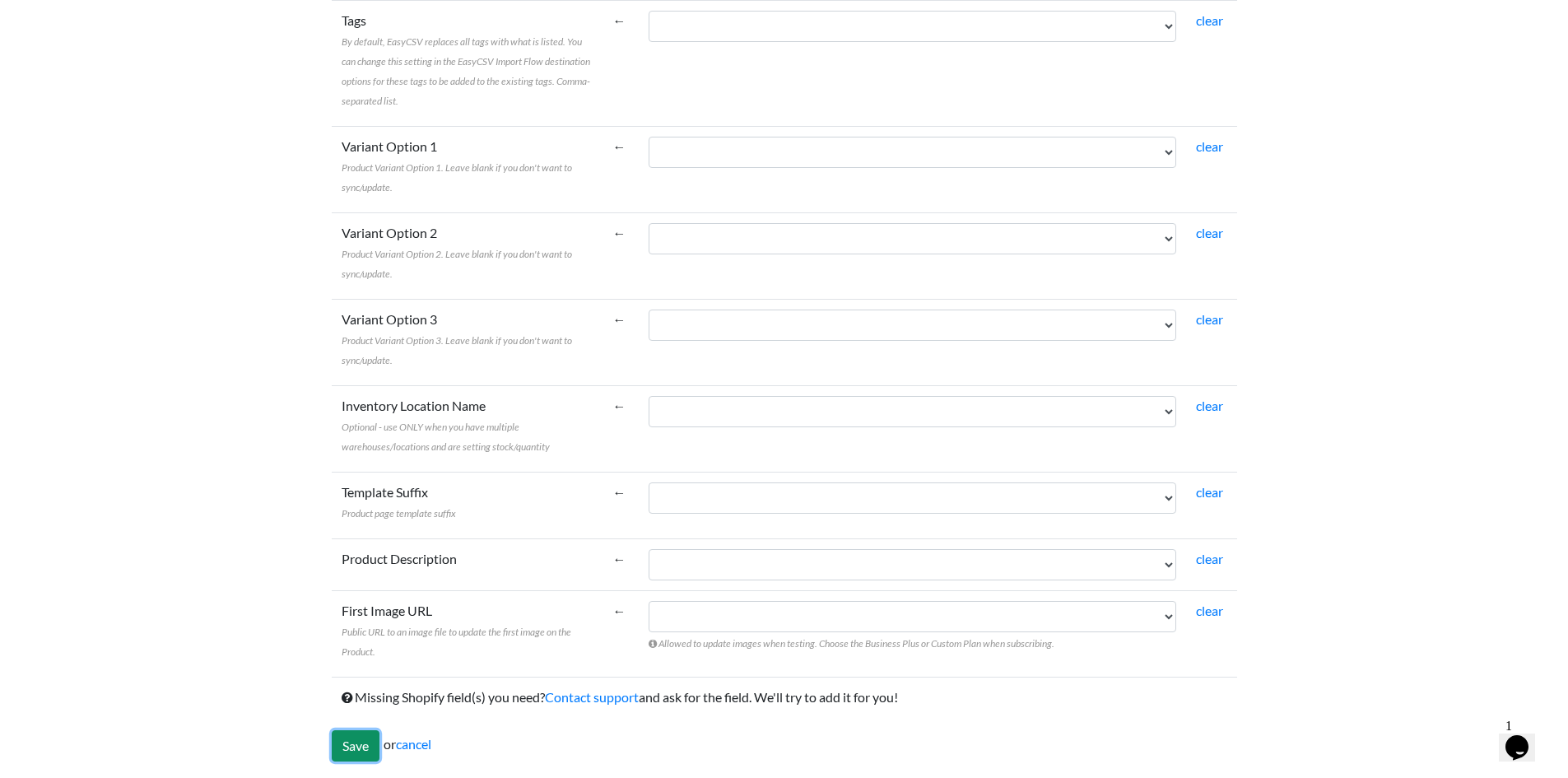
click at [338, 744] on input "Save" at bounding box center [355, 746] width 48 height 32
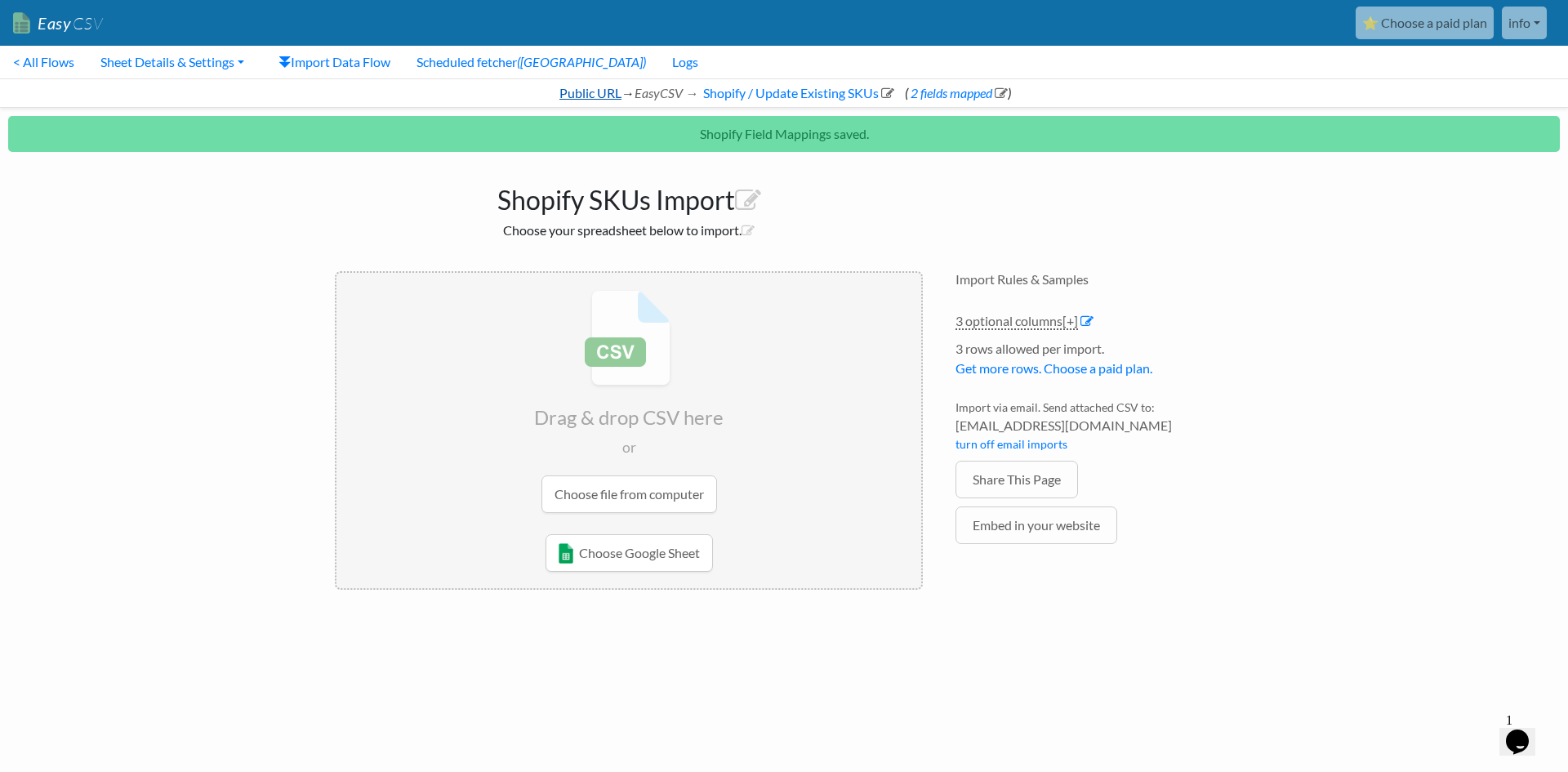
click at [603, 92] on link "Public URL" at bounding box center [589, 93] width 64 height 16
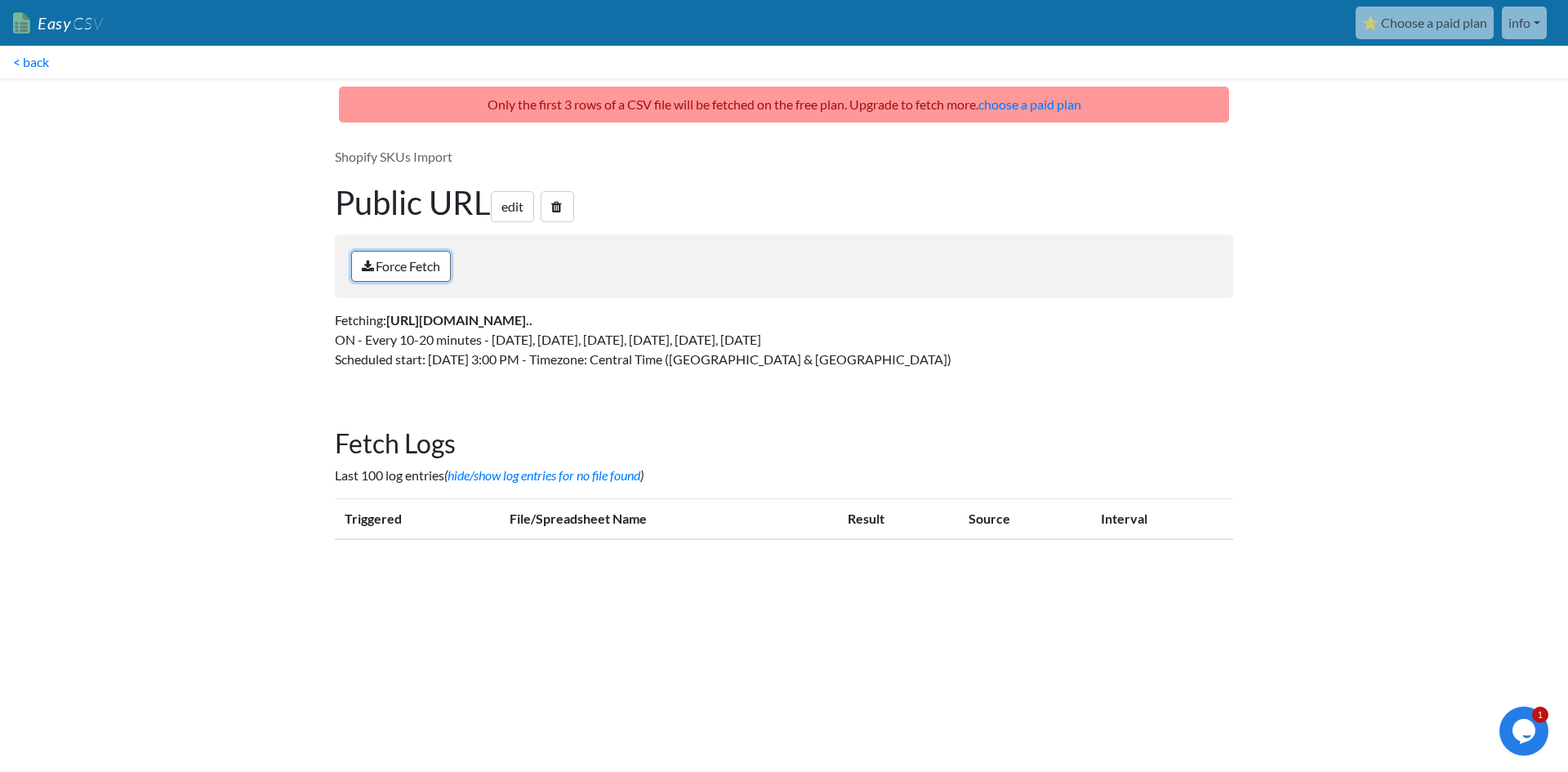
click at [436, 267] on link "Force Fetch" at bounding box center [400, 267] width 100 height 31
